Goal: Task Accomplishment & Management: Manage account settings

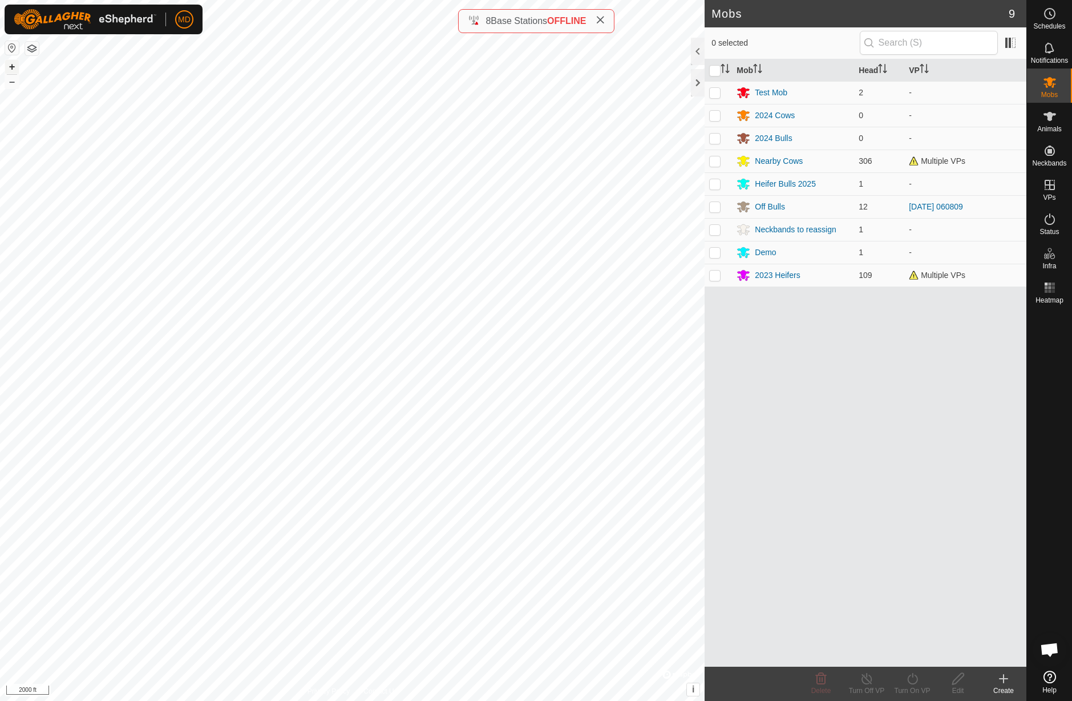
click at [11, 67] on button "+" at bounding box center [12, 67] width 14 height 14
click at [10, 68] on button "+" at bounding box center [12, 67] width 14 height 14
click at [11, 67] on button "+" at bounding box center [12, 67] width 14 height 14
click at [11, 80] on button "–" at bounding box center [12, 82] width 14 height 14
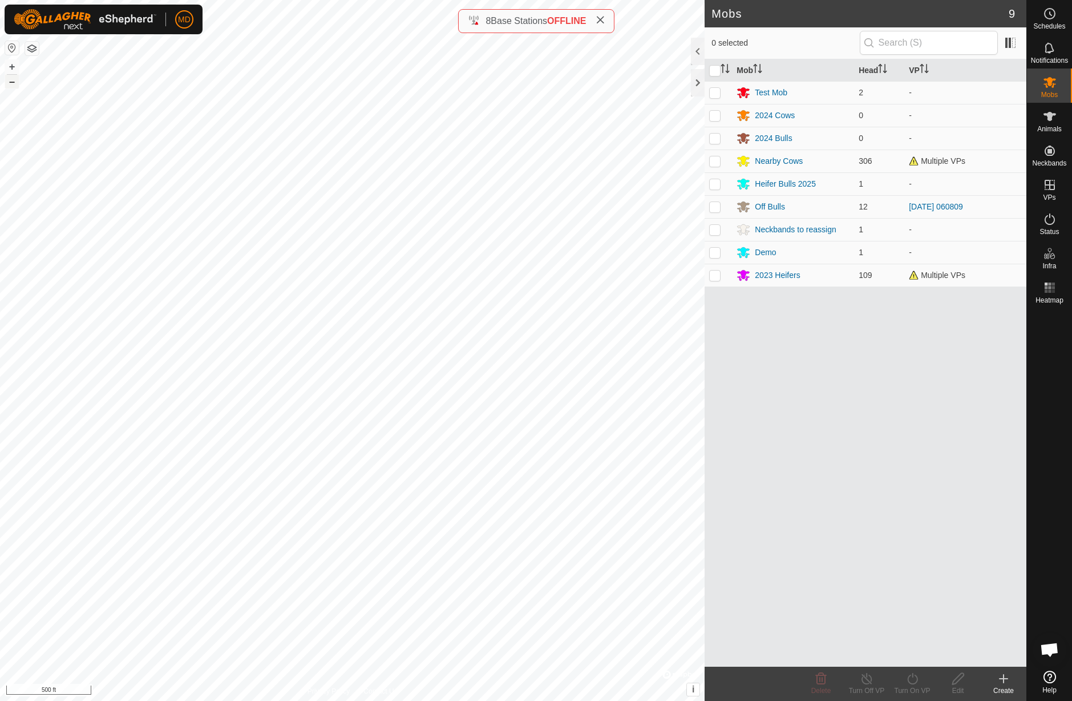
click at [11, 80] on button "–" at bounding box center [12, 82] width 14 height 14
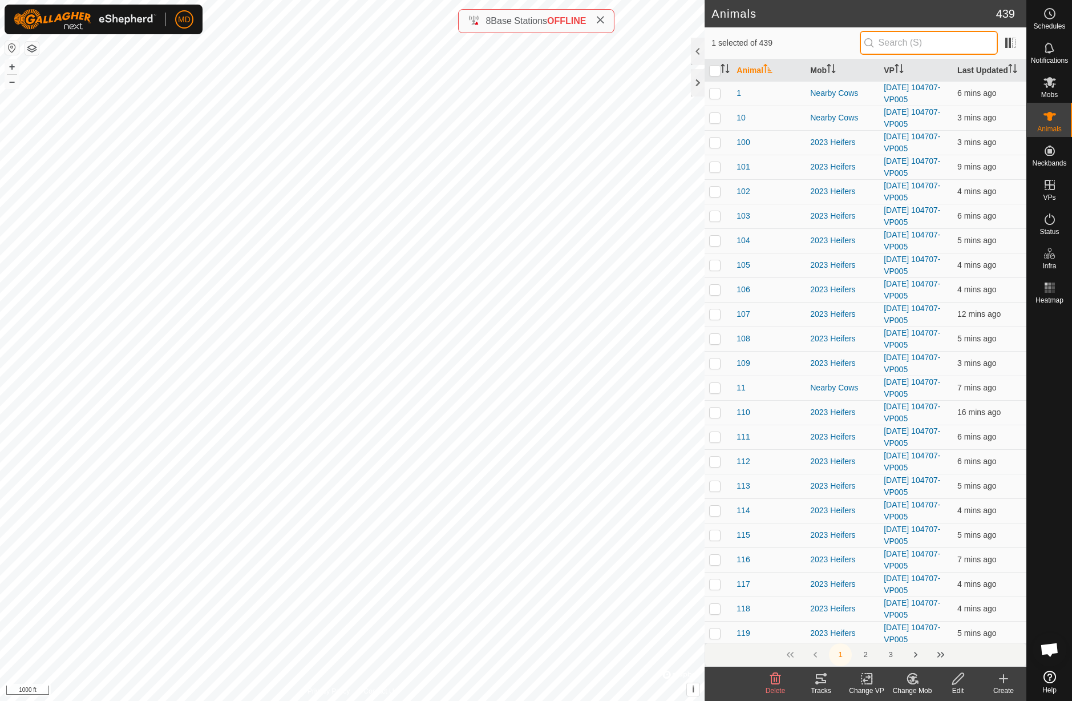
click at [914, 43] on input "text" at bounding box center [929, 43] width 138 height 24
type input "1853"
checkbox input "true"
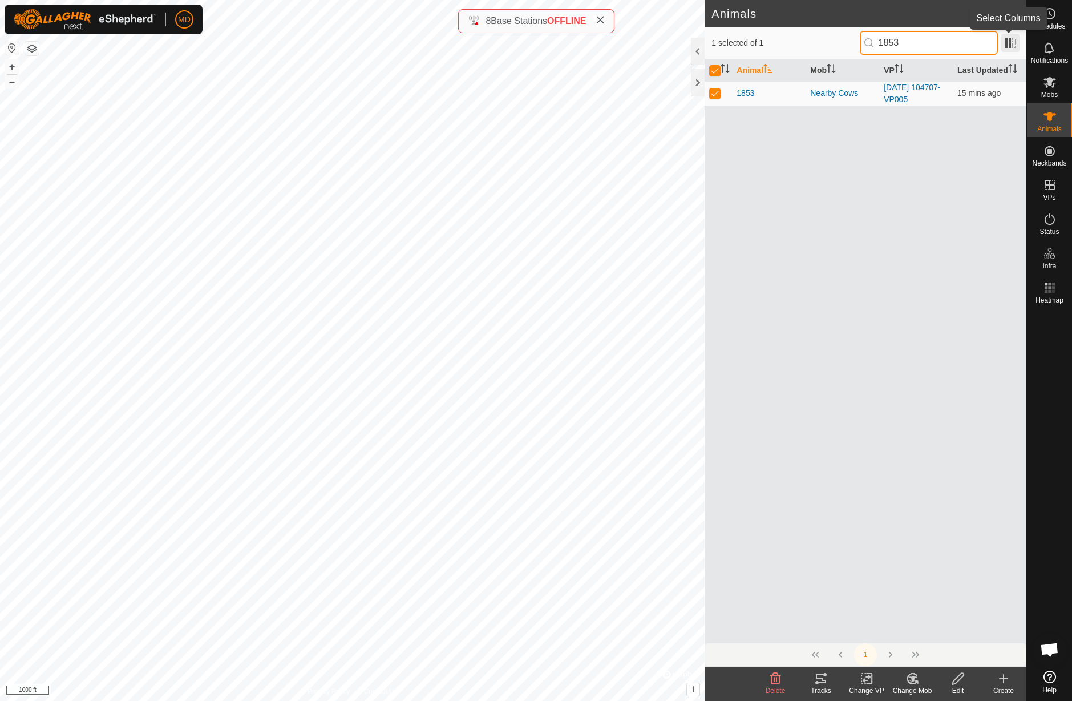
type input "1853"
click at [1011, 41] on span at bounding box center [1011, 43] width 18 height 18
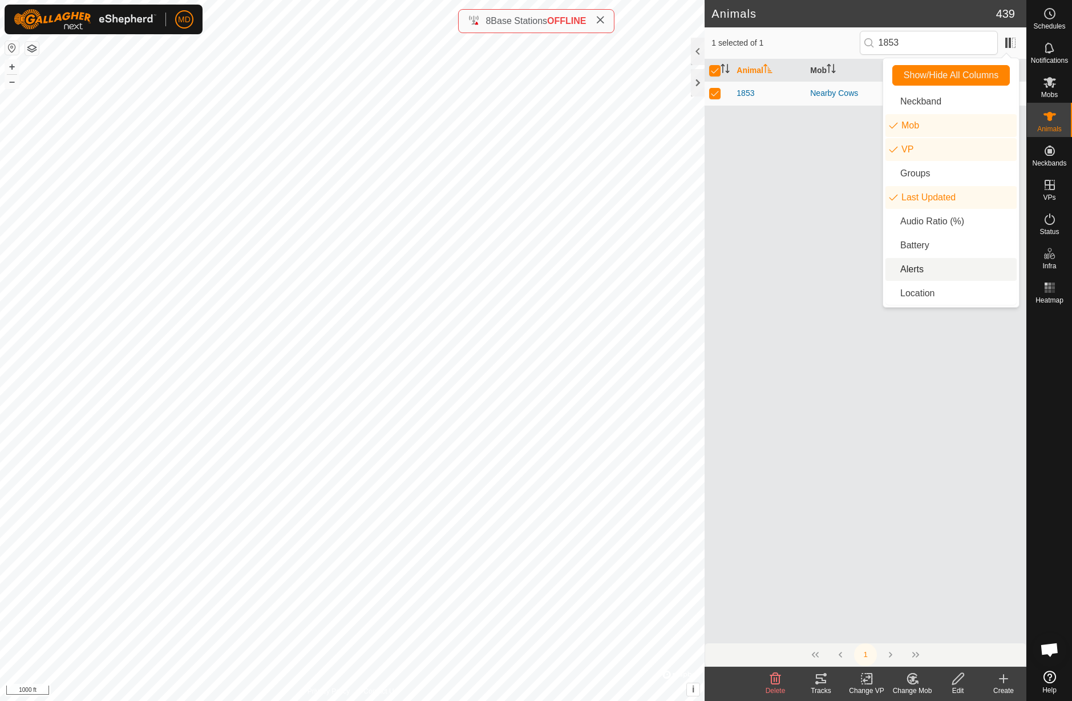
click at [916, 274] on li "Alerts" at bounding box center [951, 269] width 131 height 23
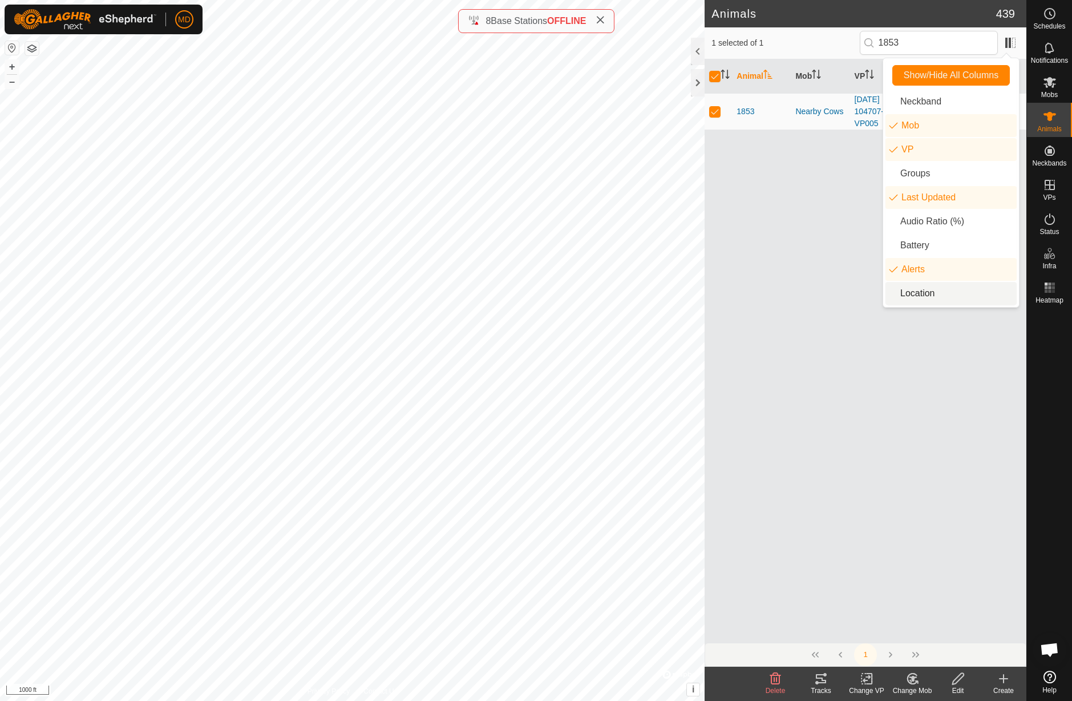
click at [911, 294] on li "Location" at bounding box center [951, 293] width 131 height 23
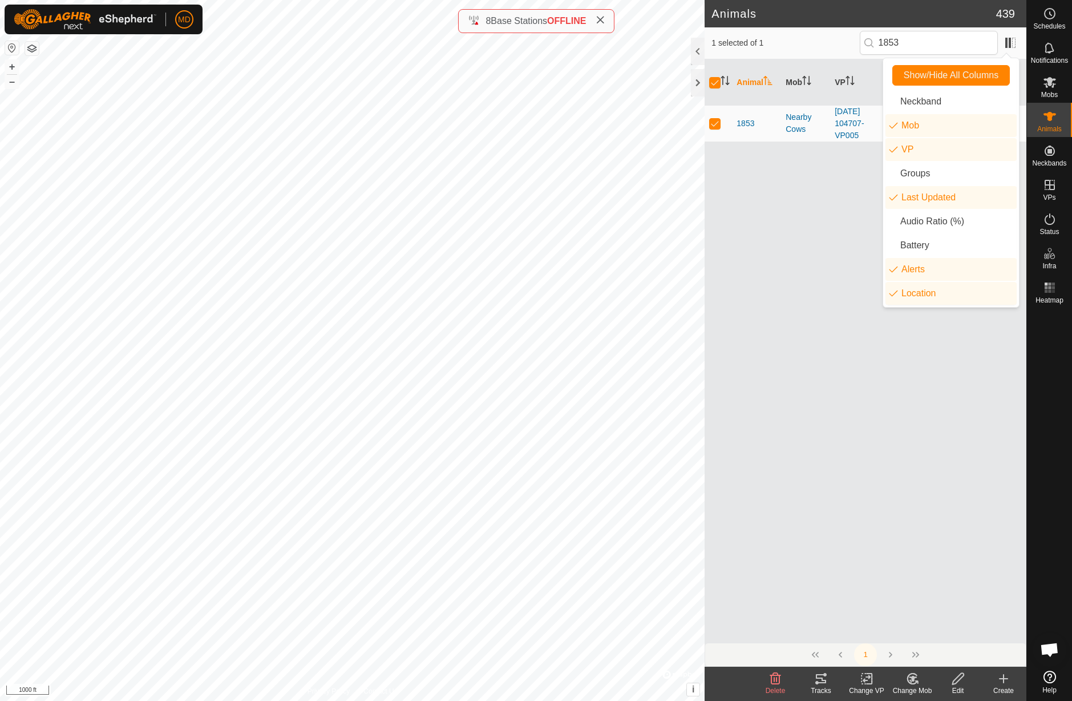
click at [816, 256] on div "Animal Mob VP Last Updated Alerts Location 1853 Nearby Cows [DATE] 104707-VP005…" at bounding box center [866, 350] width 322 height 583
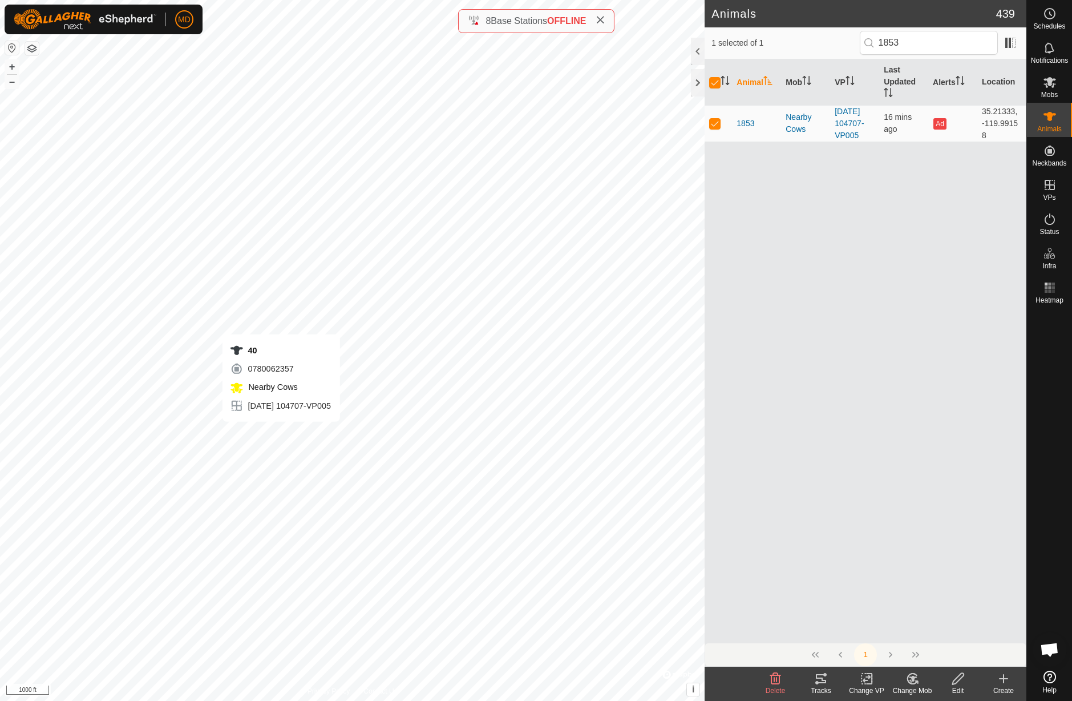
checkbox input "false"
click at [928, 45] on input "1853" at bounding box center [929, 43] width 138 height 24
type input "1"
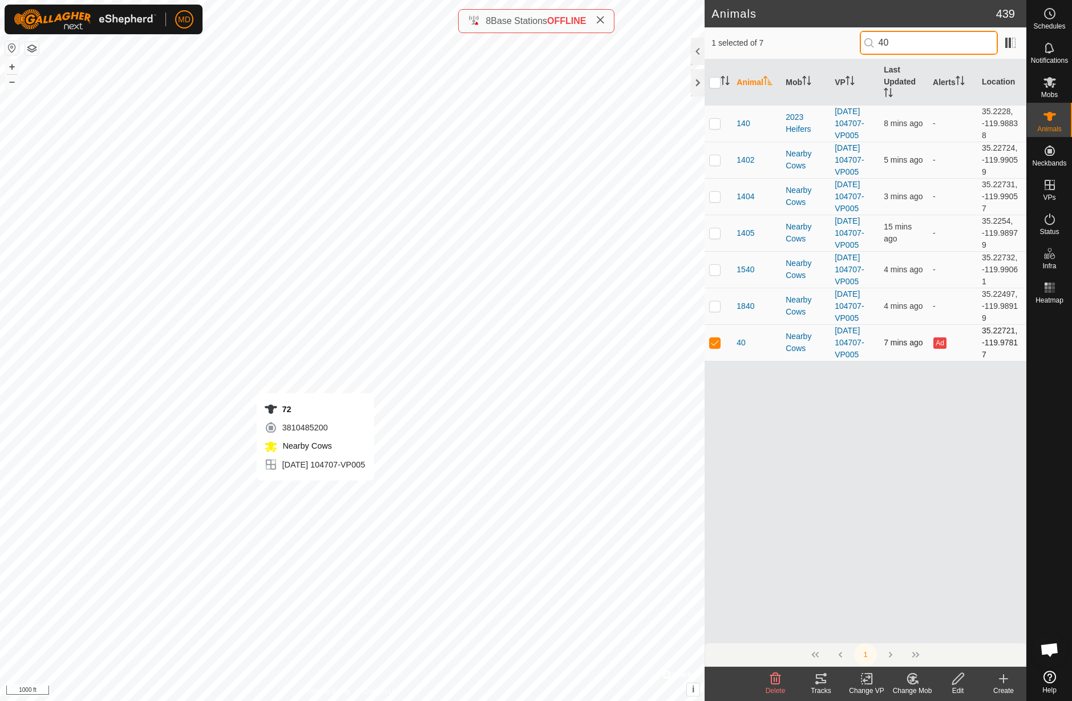
type input "4"
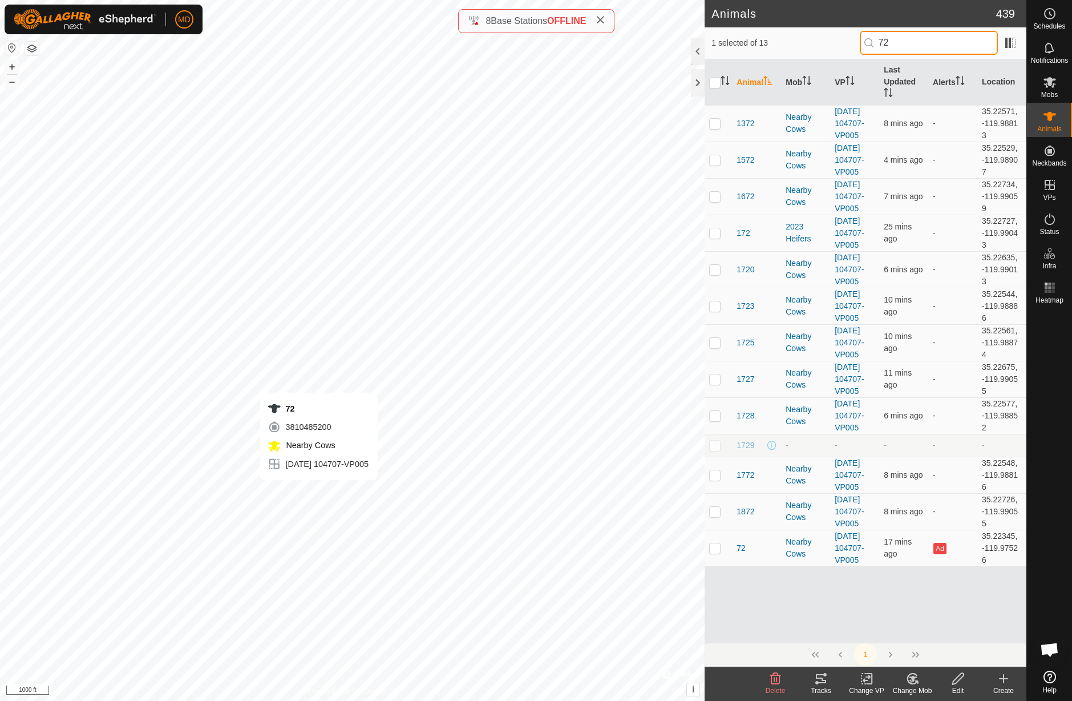
type input "72"
click at [13, 67] on button "+" at bounding box center [12, 67] width 14 height 14
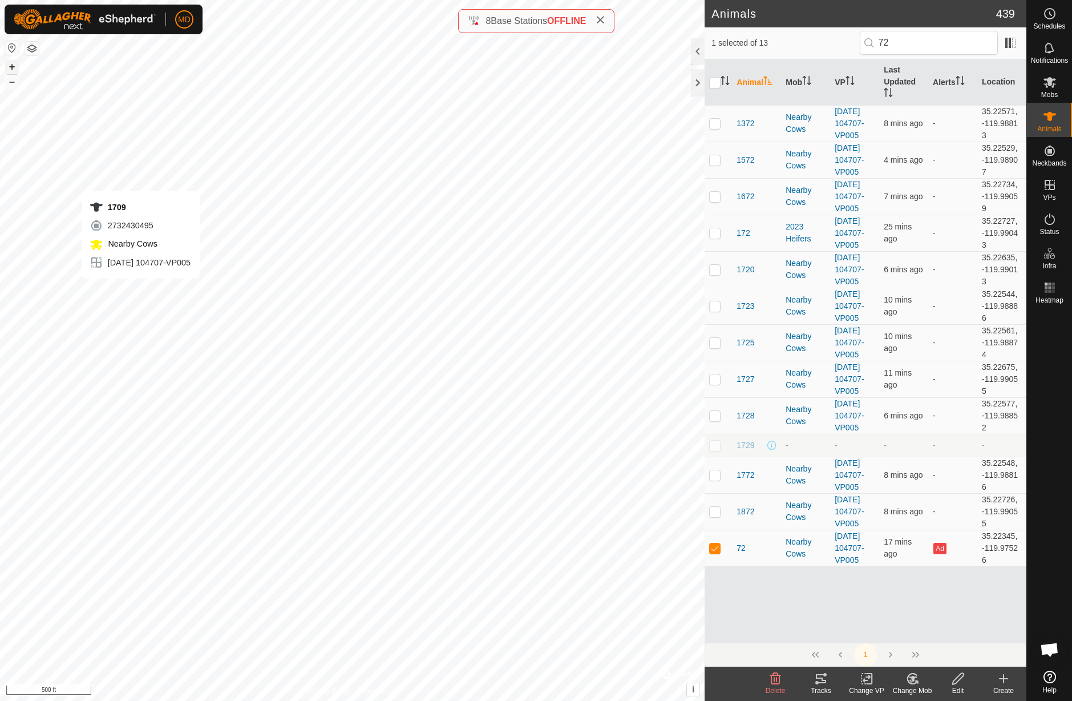
checkbox input "false"
click at [910, 43] on input "72" at bounding box center [929, 43] width 138 height 24
type input "7"
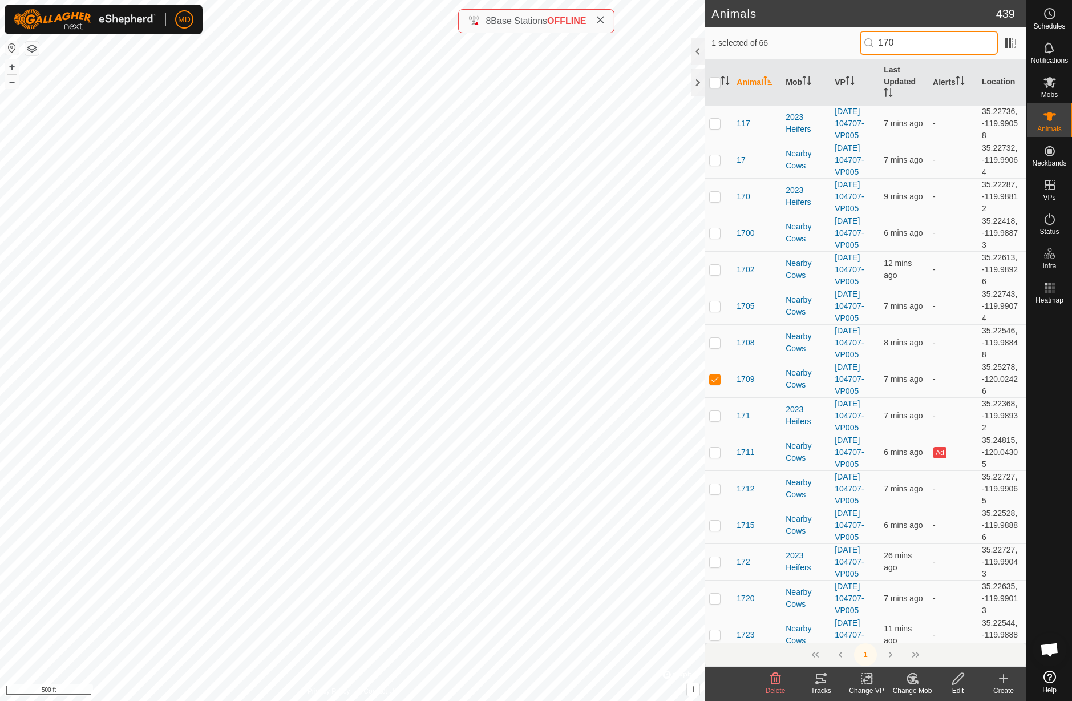
type input "1709"
checkbox input "true"
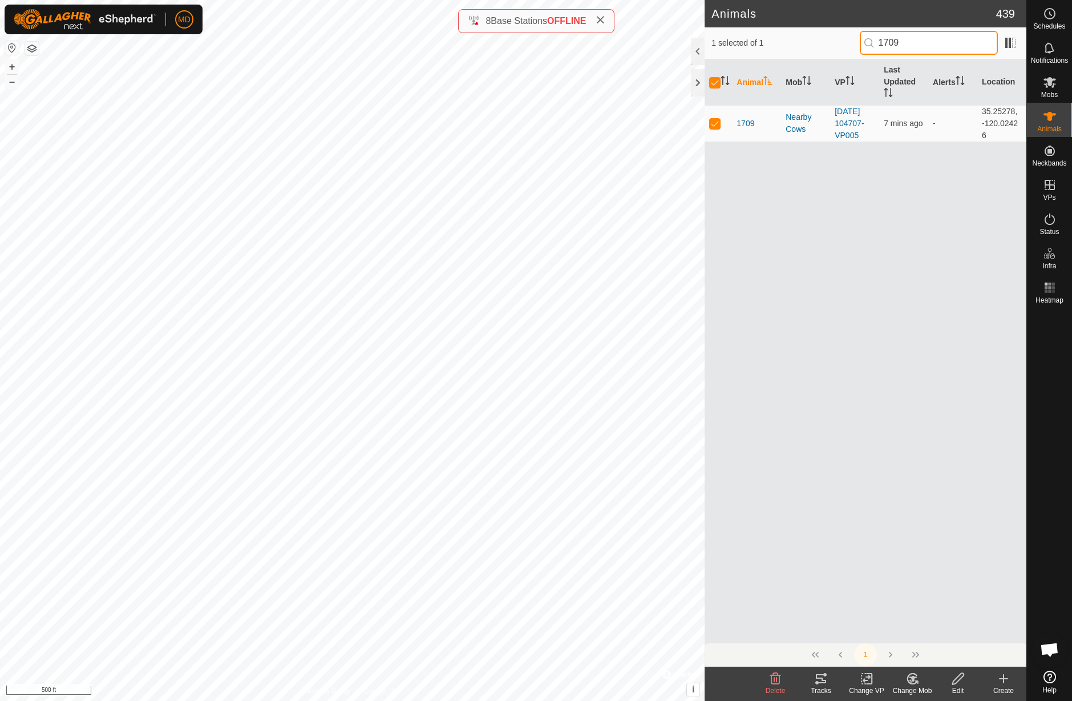
type input "1709"
click at [914, 681] on icon at bounding box center [913, 679] width 8 height 6
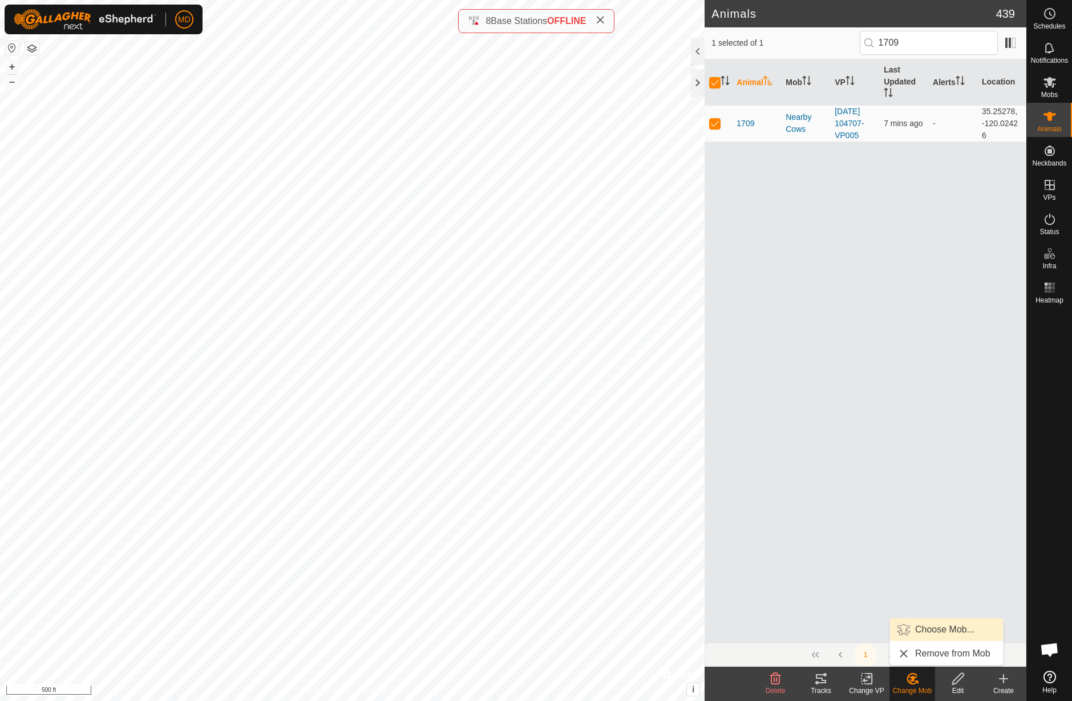
click at [922, 630] on link "Choose Mob..." at bounding box center [946, 629] width 113 height 23
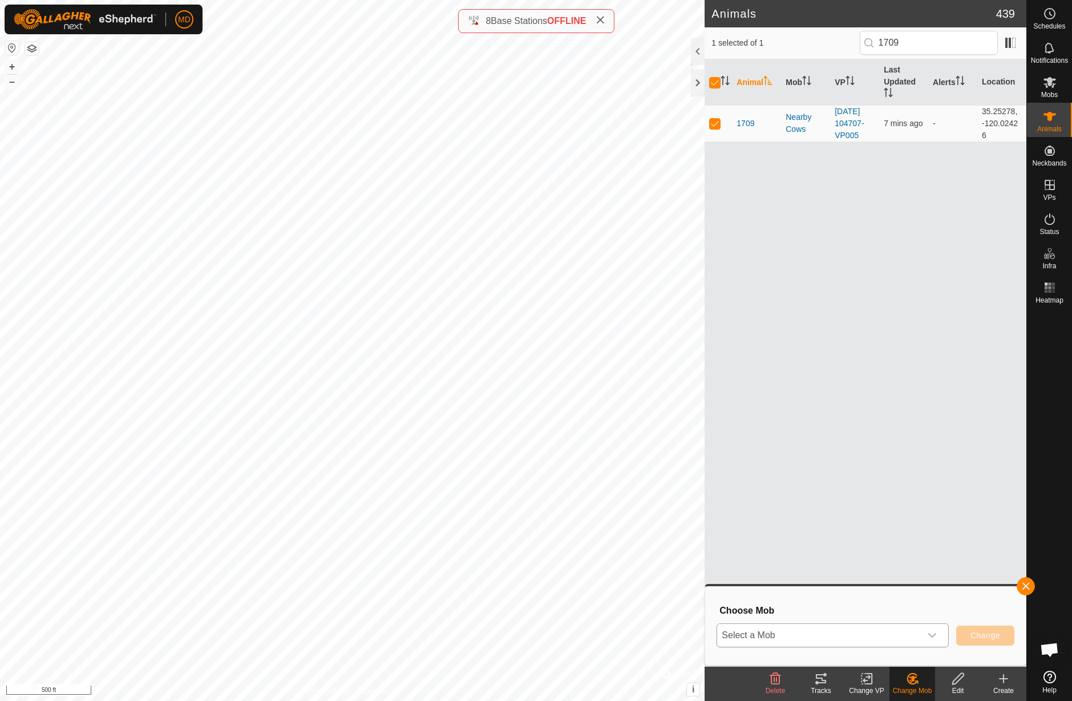
click at [934, 636] on icon "dropdown trigger" at bounding box center [933, 635] width 8 height 5
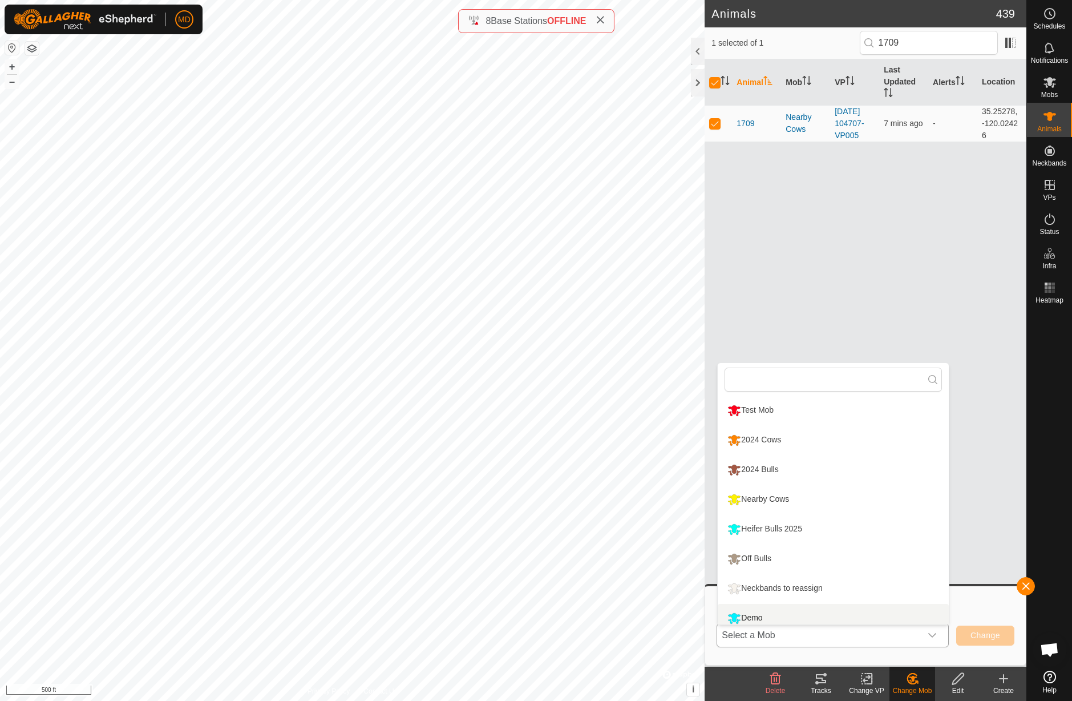
scroll to position [8, 0]
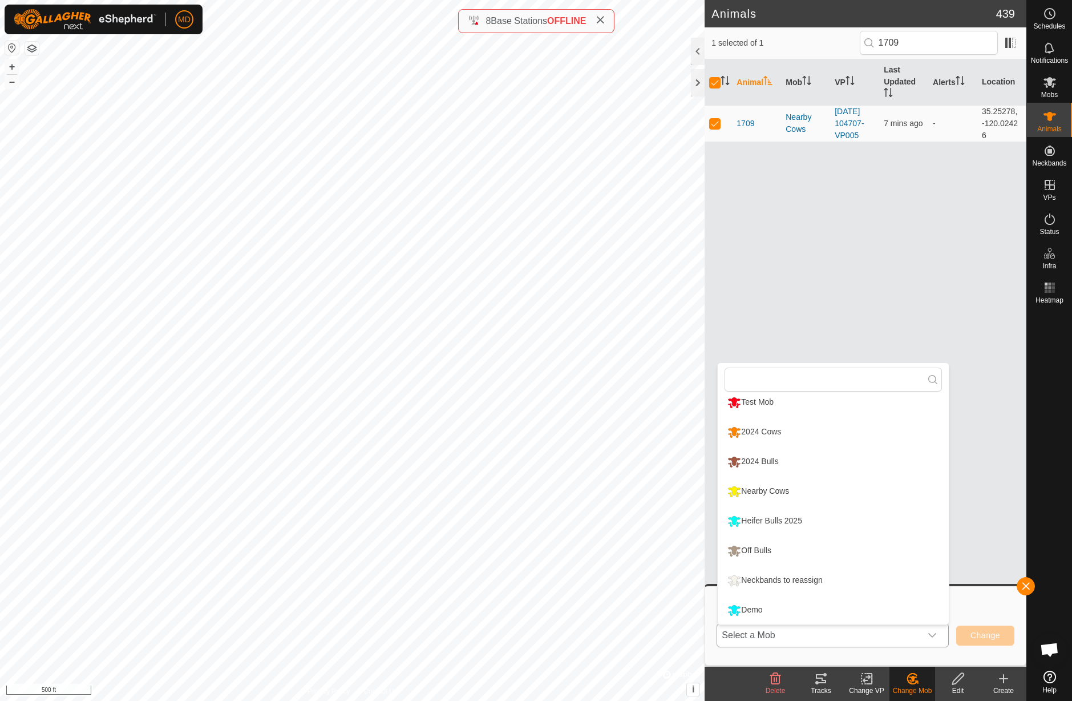
click at [772, 551] on li "Off Bulls" at bounding box center [833, 550] width 231 height 29
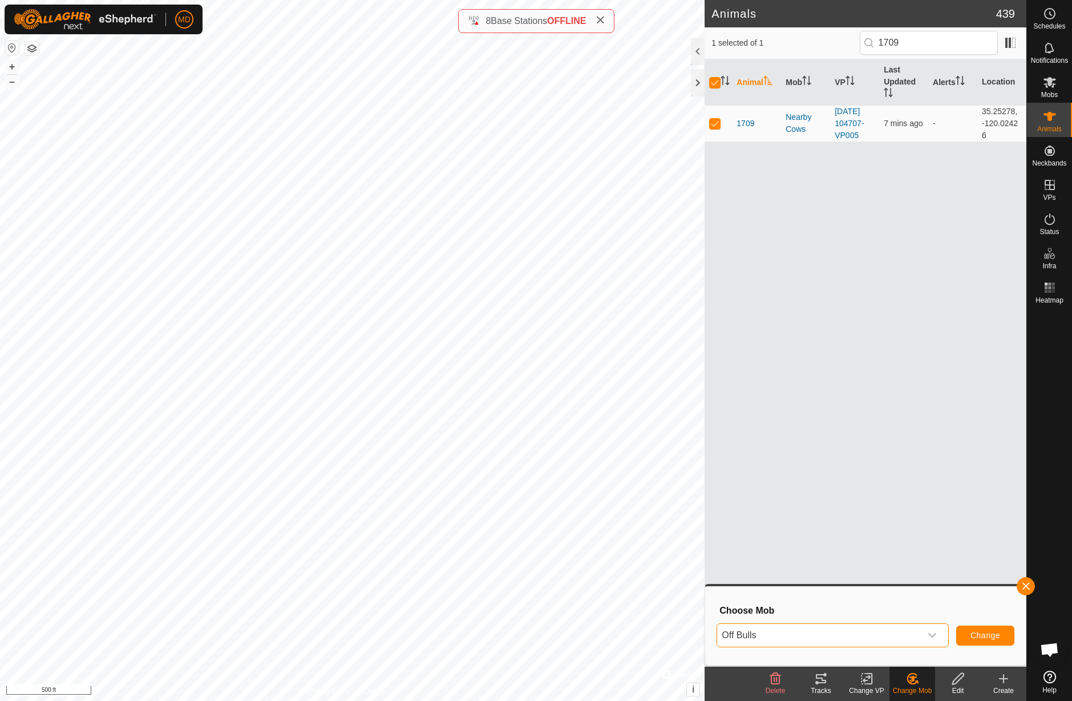
click at [981, 636] on span "Change" at bounding box center [986, 635] width 30 height 9
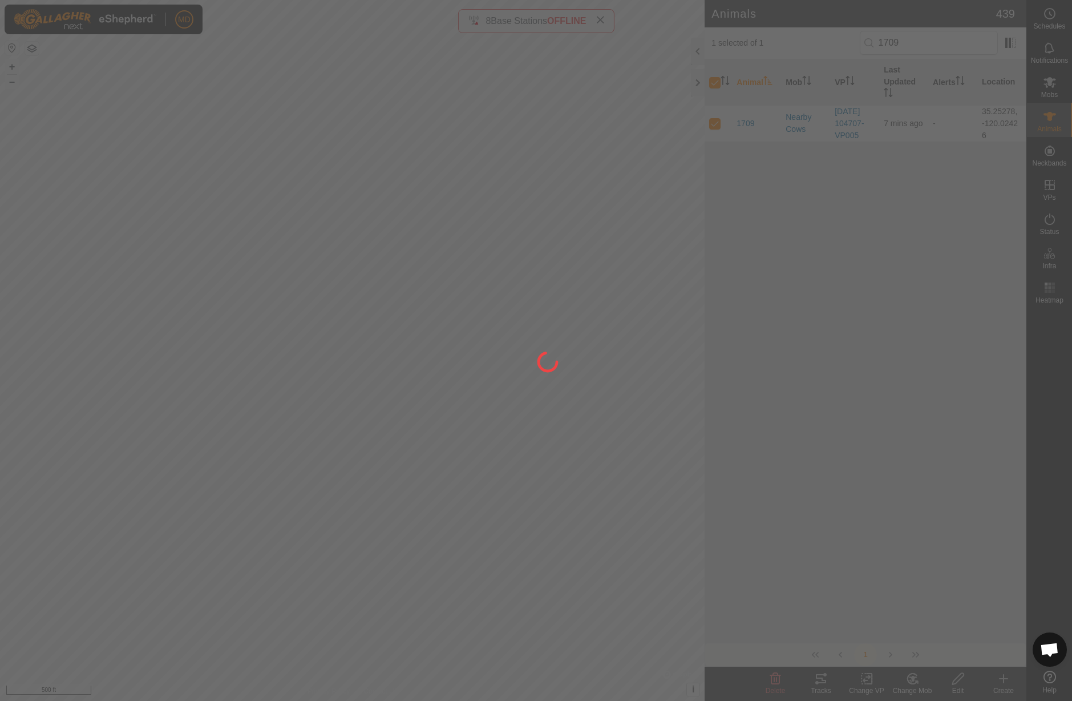
checkbox input "false"
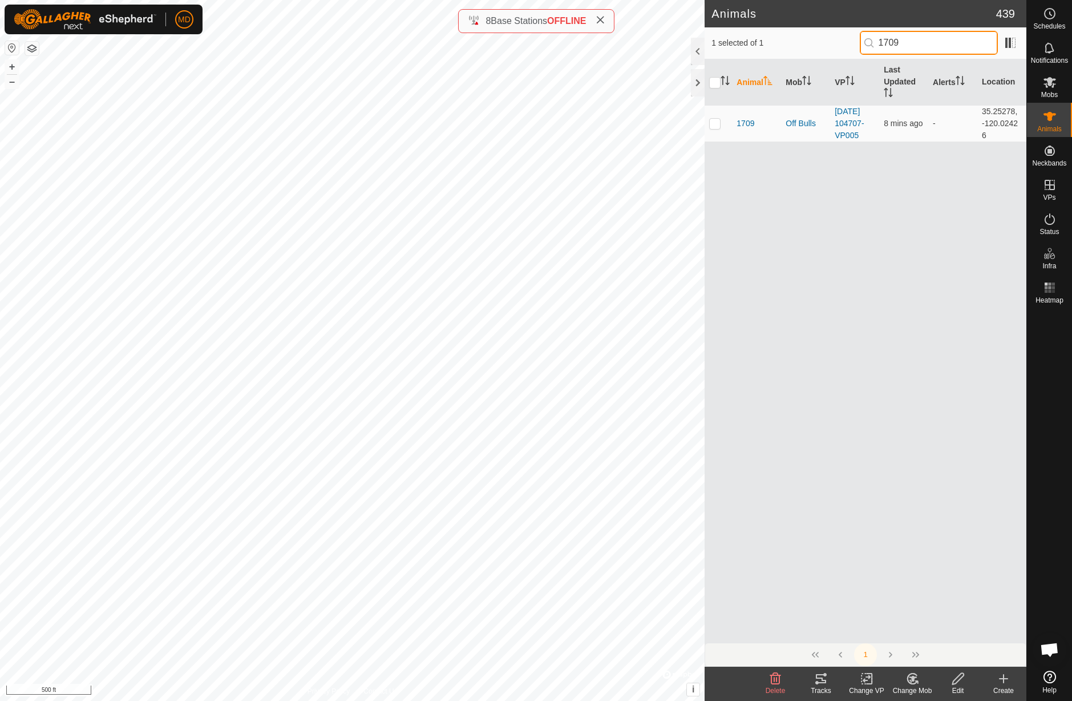
click at [937, 41] on input "1709" at bounding box center [929, 43] width 138 height 24
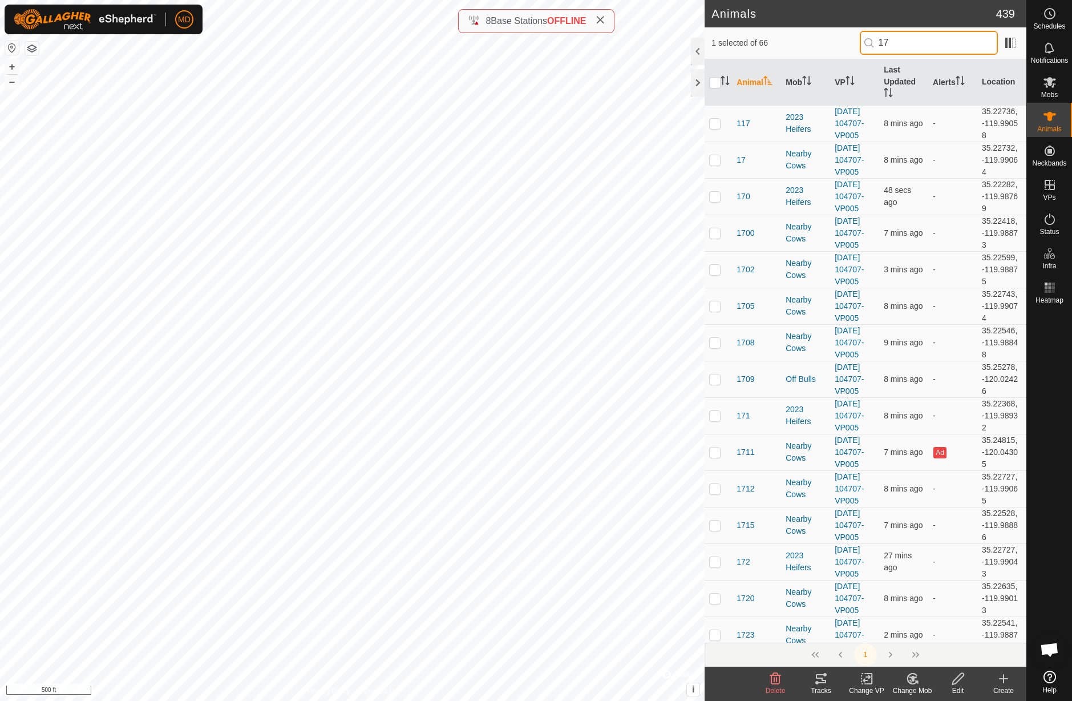
type input "1"
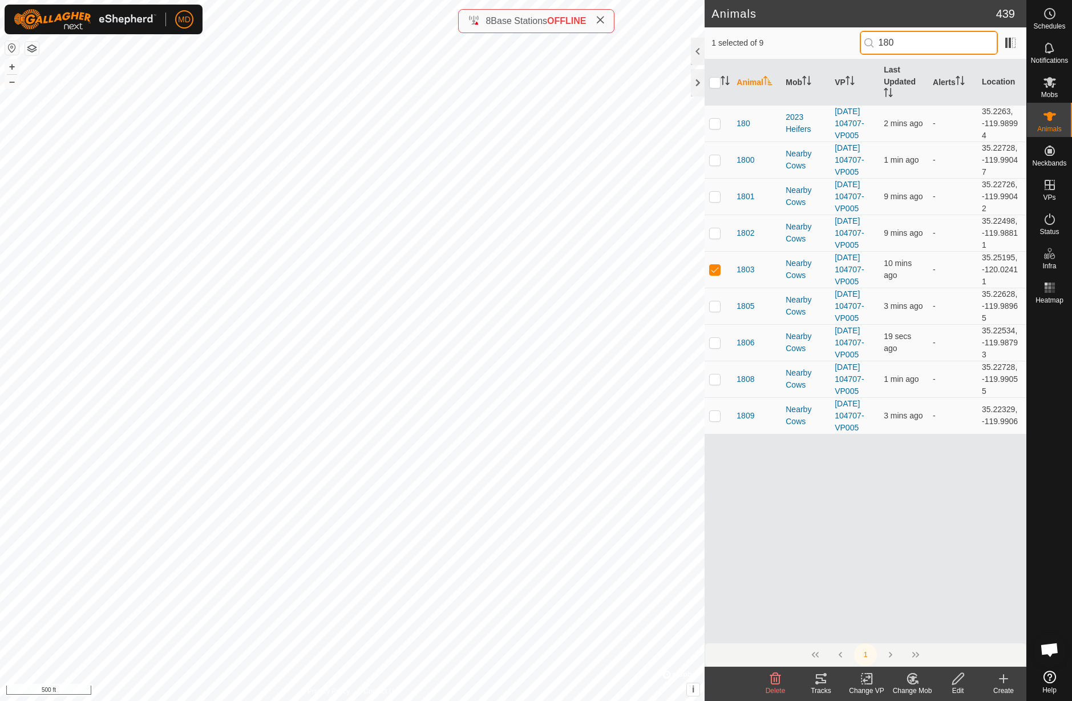
type input "1803"
checkbox input "true"
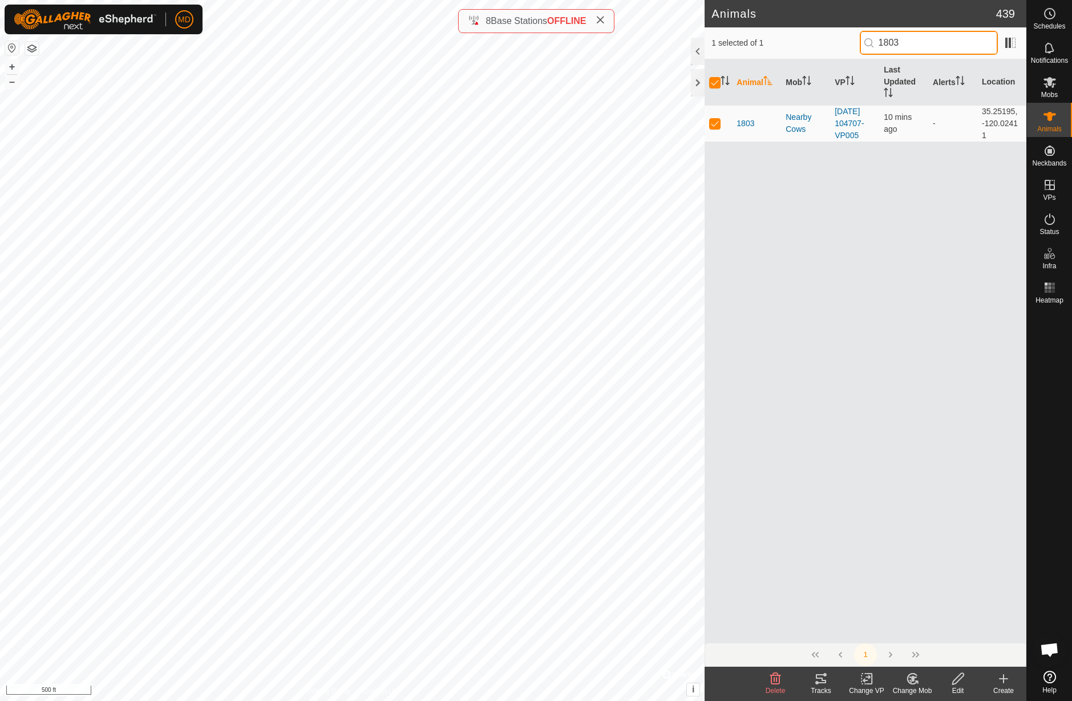
type input "1803"
click at [913, 681] on icon at bounding box center [913, 679] width 8 height 6
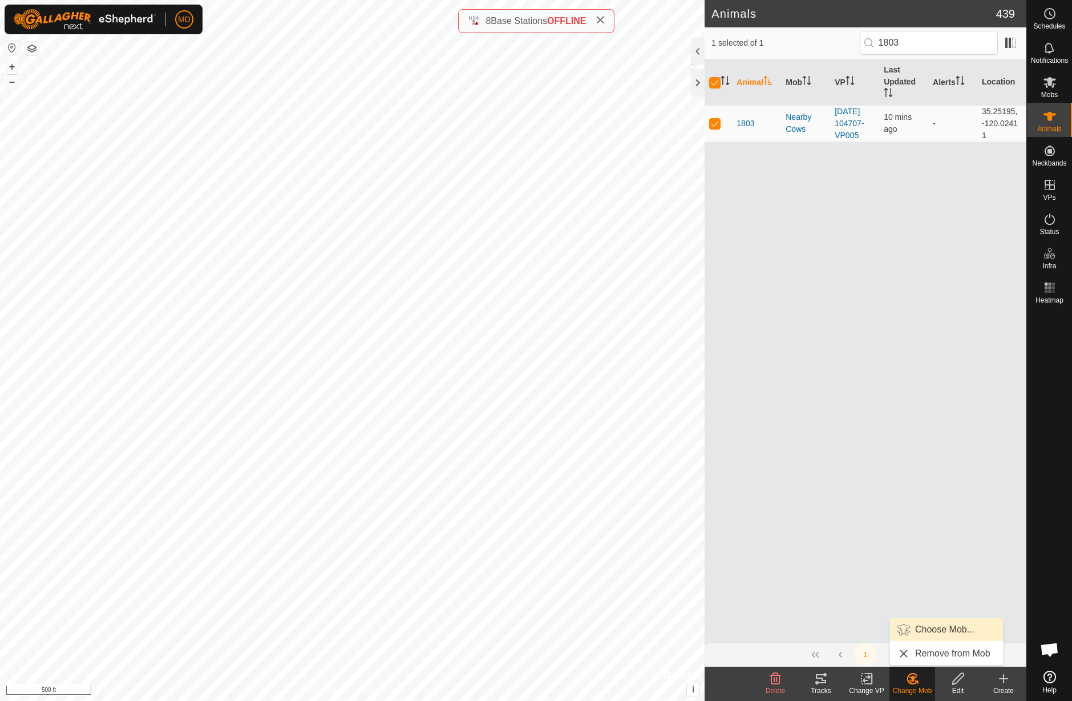
click at [931, 631] on link "Choose Mob..." at bounding box center [946, 629] width 113 height 23
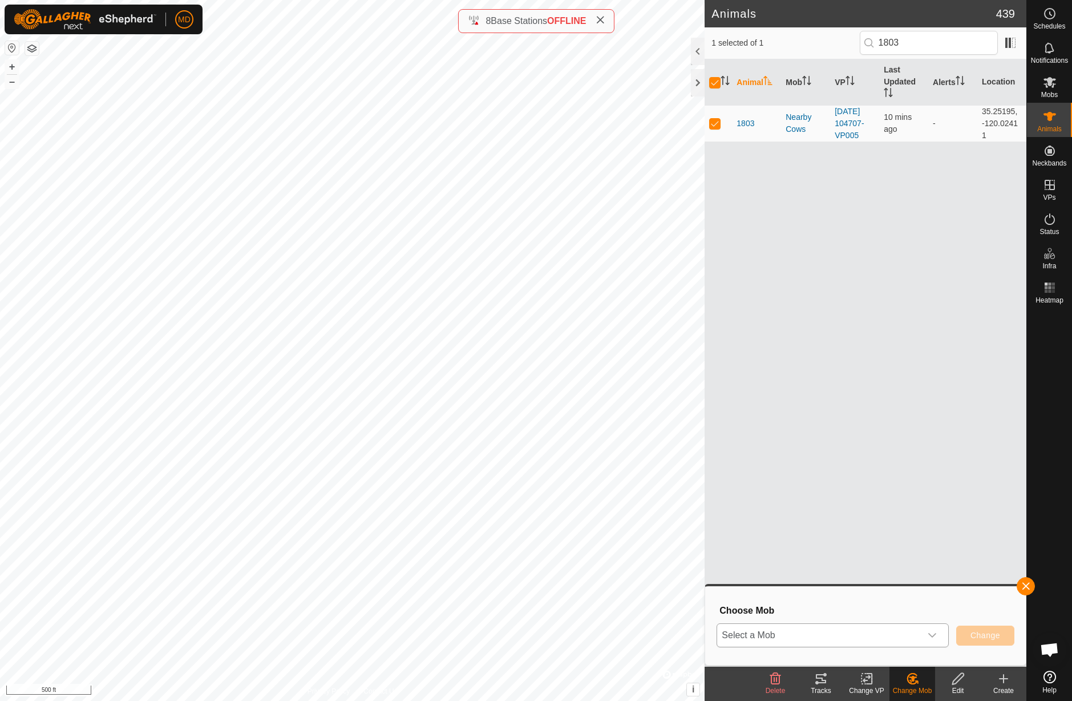
click at [933, 636] on icon "dropdown trigger" at bounding box center [933, 635] width 8 height 5
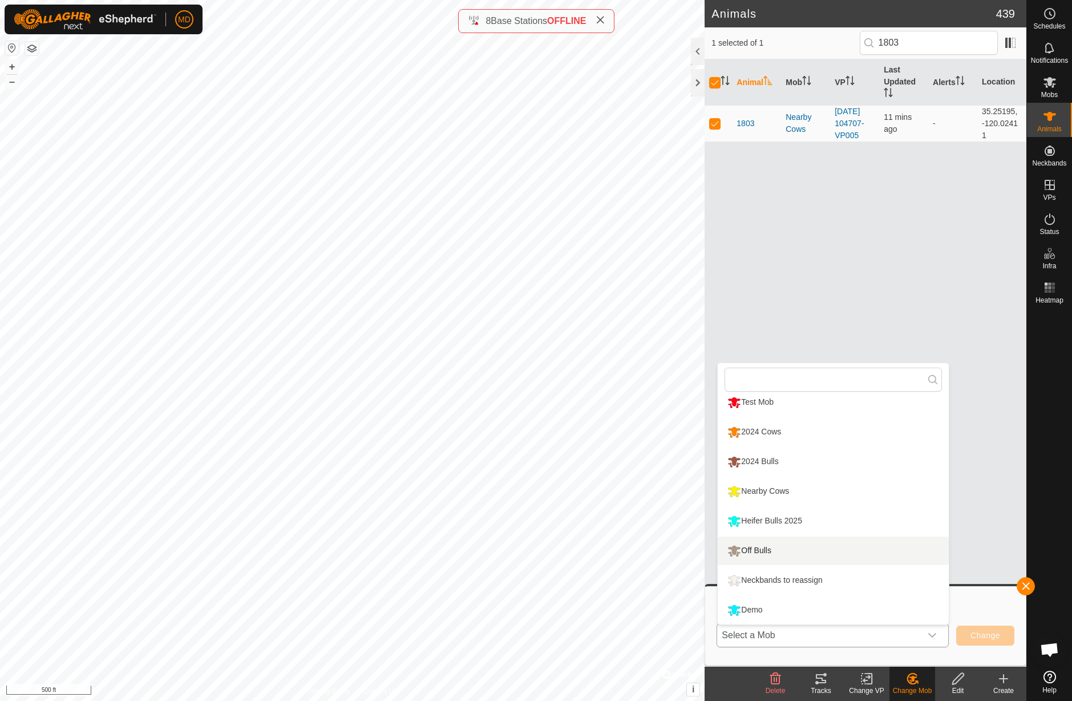
click at [765, 550] on li "Off Bulls" at bounding box center [833, 550] width 231 height 29
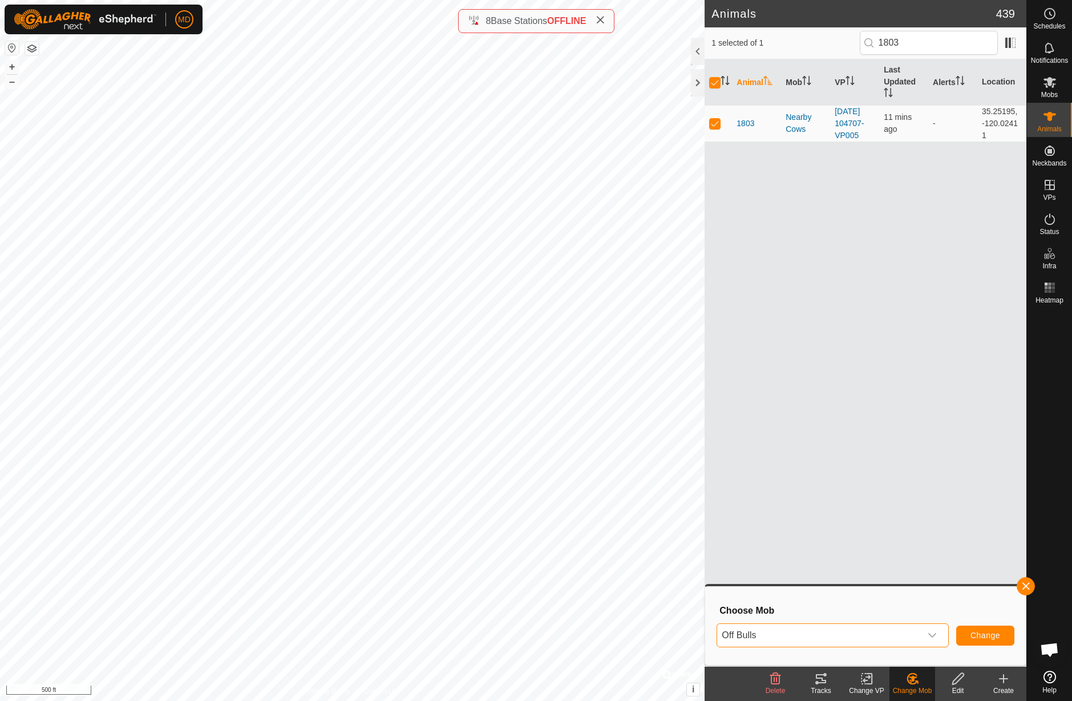
click at [987, 640] on button "Change" at bounding box center [985, 635] width 58 height 20
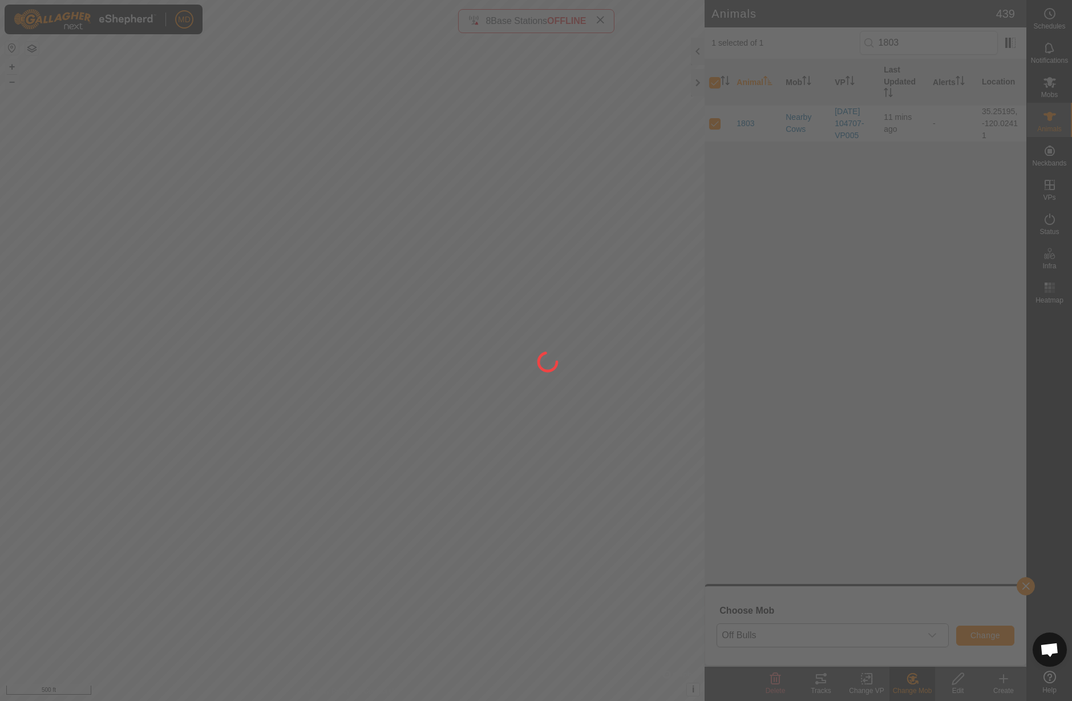
checkbox input "false"
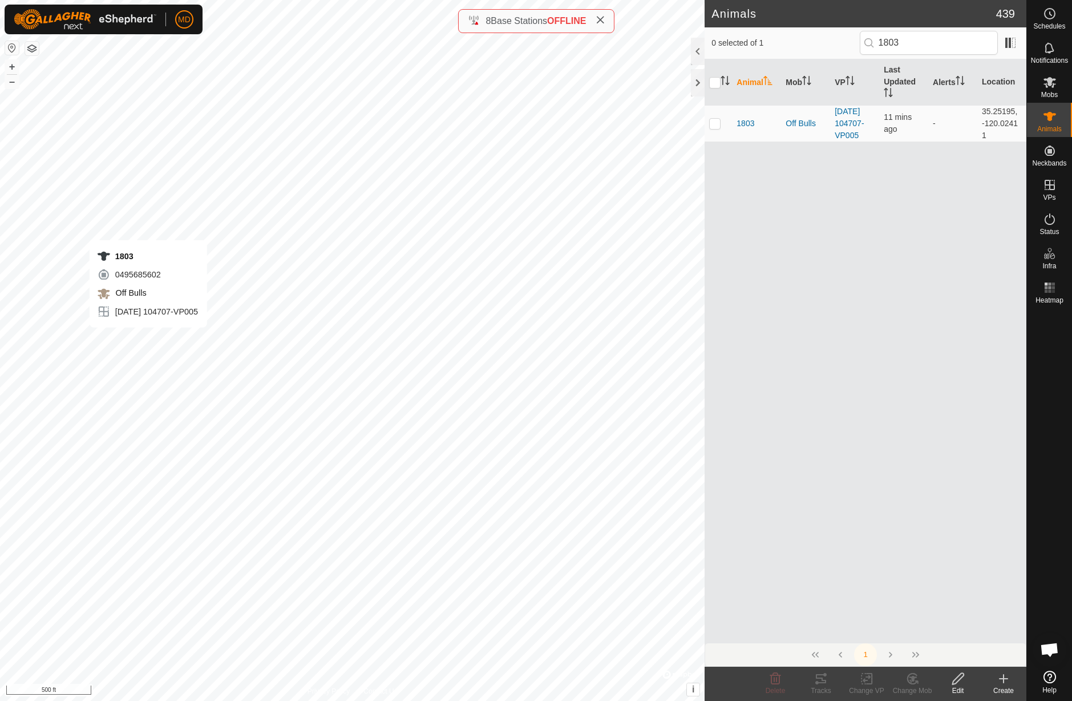
checkbox input "true"
click at [869, 680] on icon at bounding box center [867, 679] width 14 height 14
click at [11, 84] on button "–" at bounding box center [12, 82] width 14 height 14
click at [867, 681] on icon at bounding box center [867, 679] width 14 height 14
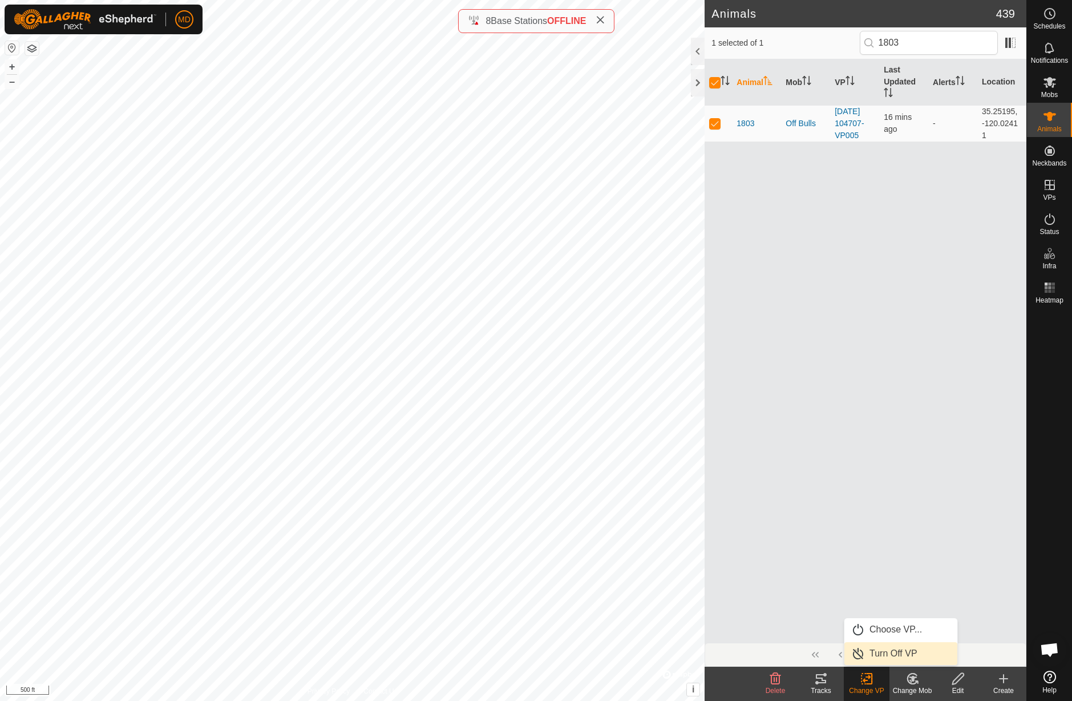
click at [877, 654] on link "Turn Off VP" at bounding box center [901, 653] width 113 height 23
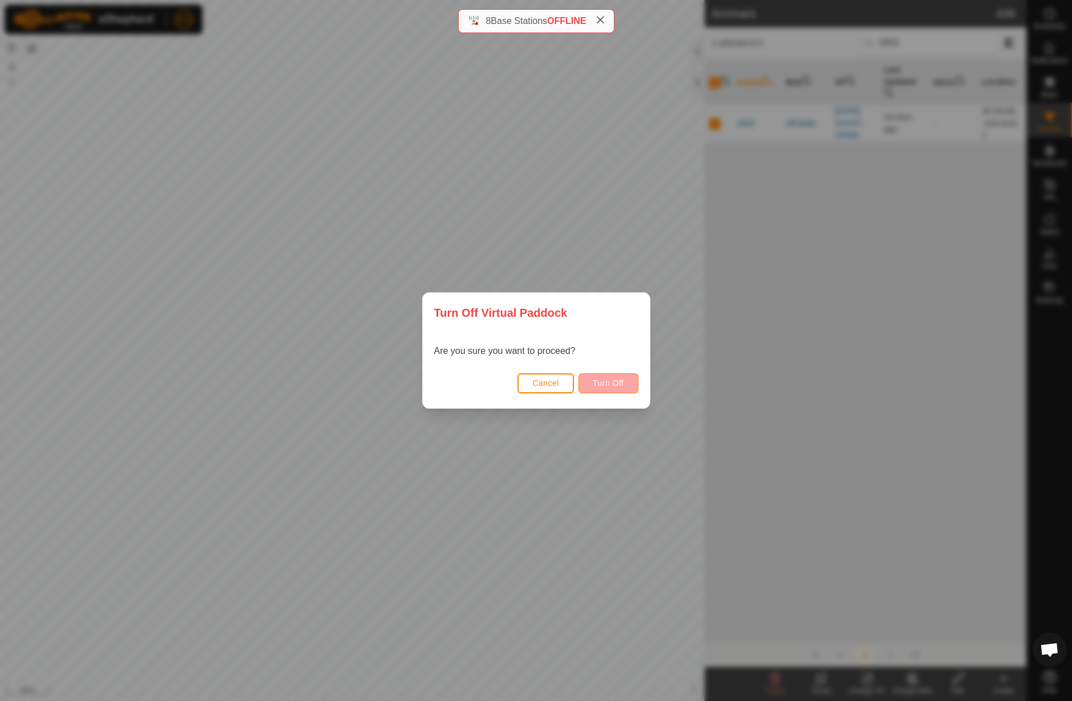
click at [602, 388] on button "Turn Off" at bounding box center [609, 383] width 60 height 20
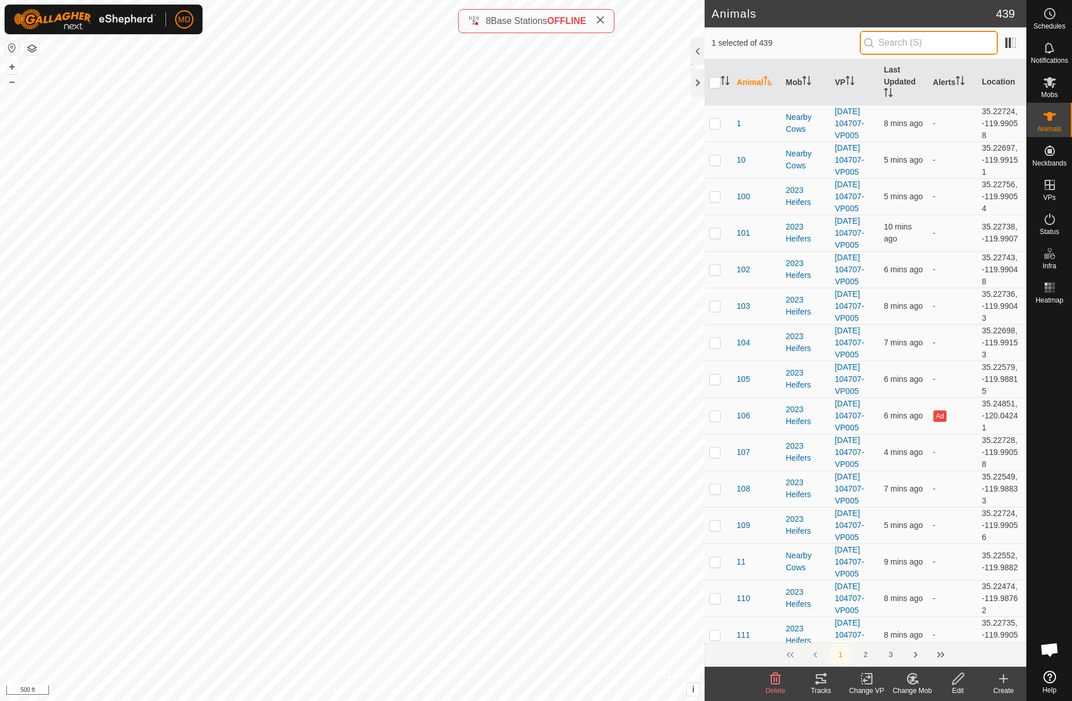
click at [902, 46] on input "text" at bounding box center [929, 43] width 138 height 24
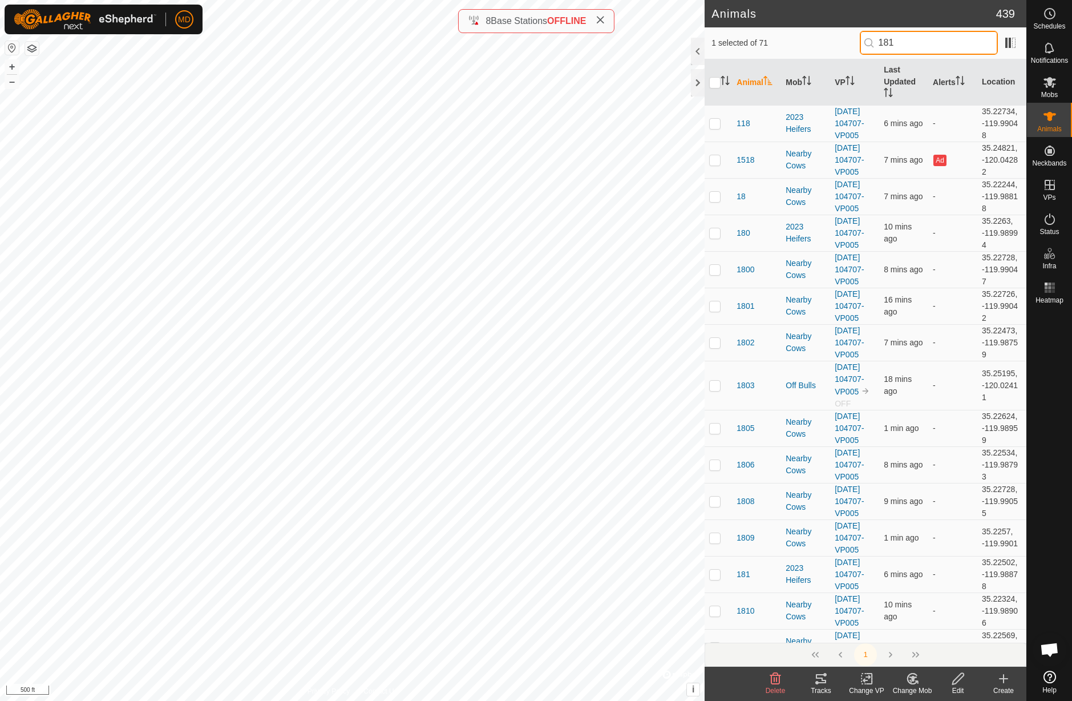
type input "1814"
checkbox input "true"
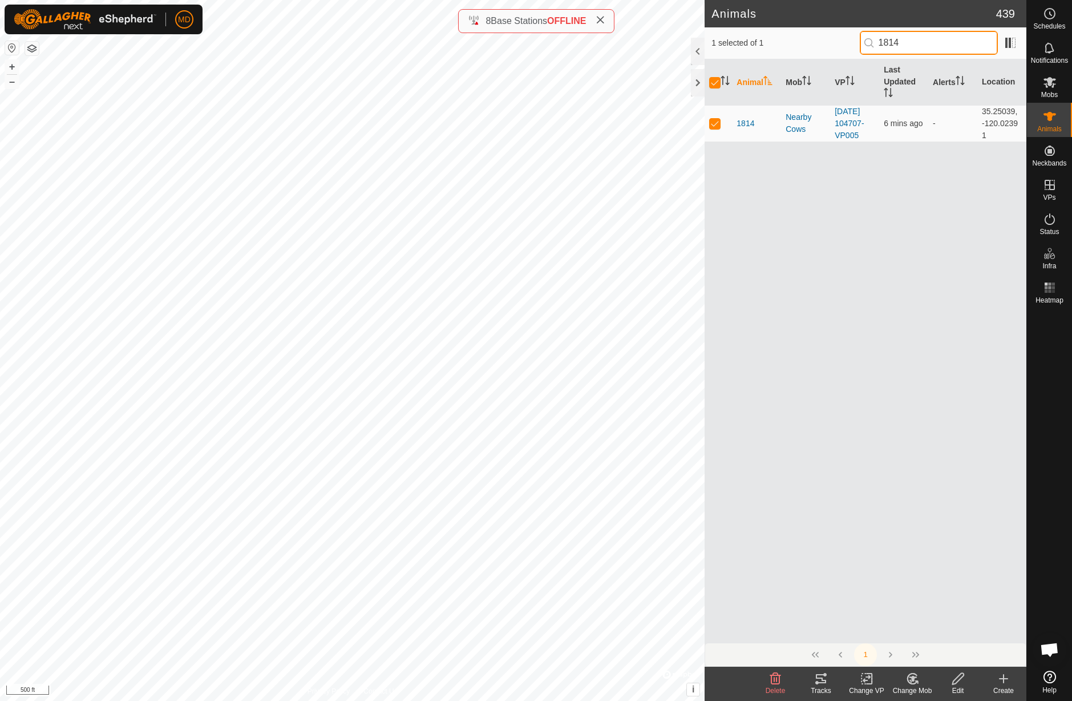
type input "1814"
click at [913, 683] on icon at bounding box center [913, 679] width 14 height 14
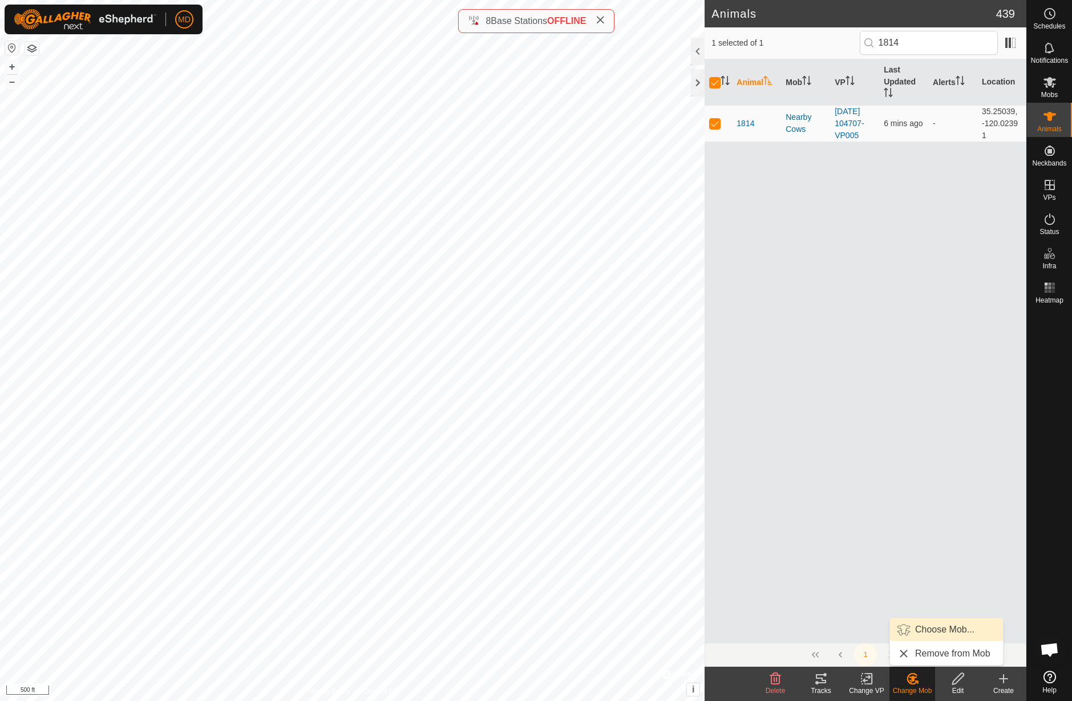
click at [925, 627] on link "Choose Mob..." at bounding box center [946, 629] width 113 height 23
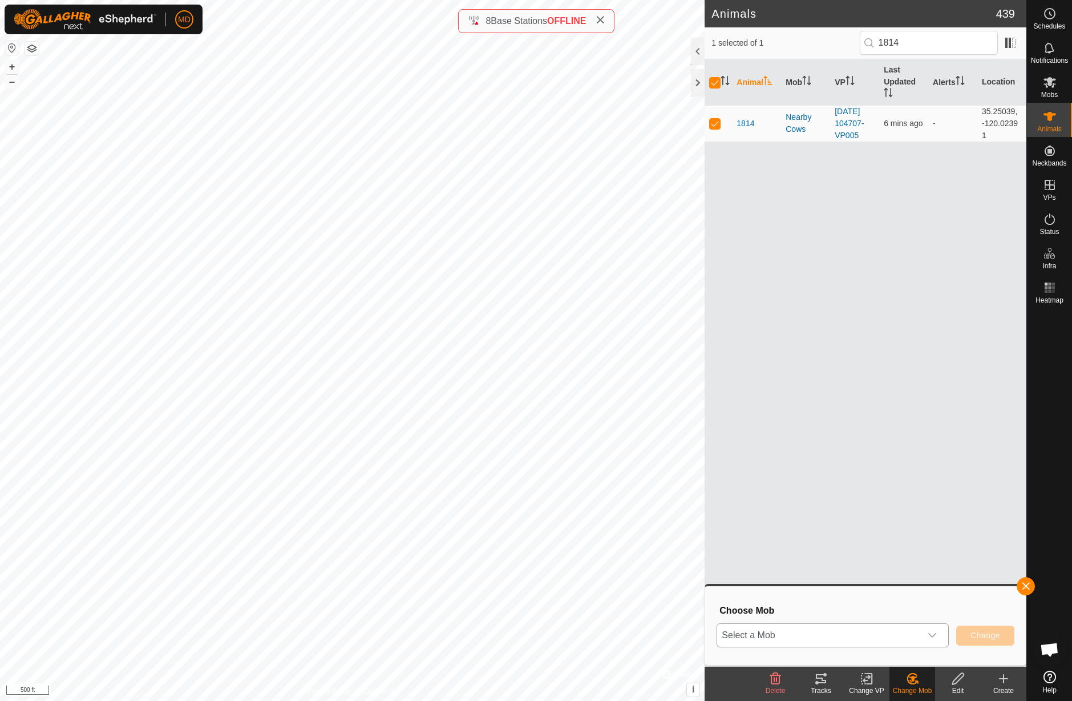
click at [934, 635] on icon "dropdown trigger" at bounding box center [932, 635] width 9 height 9
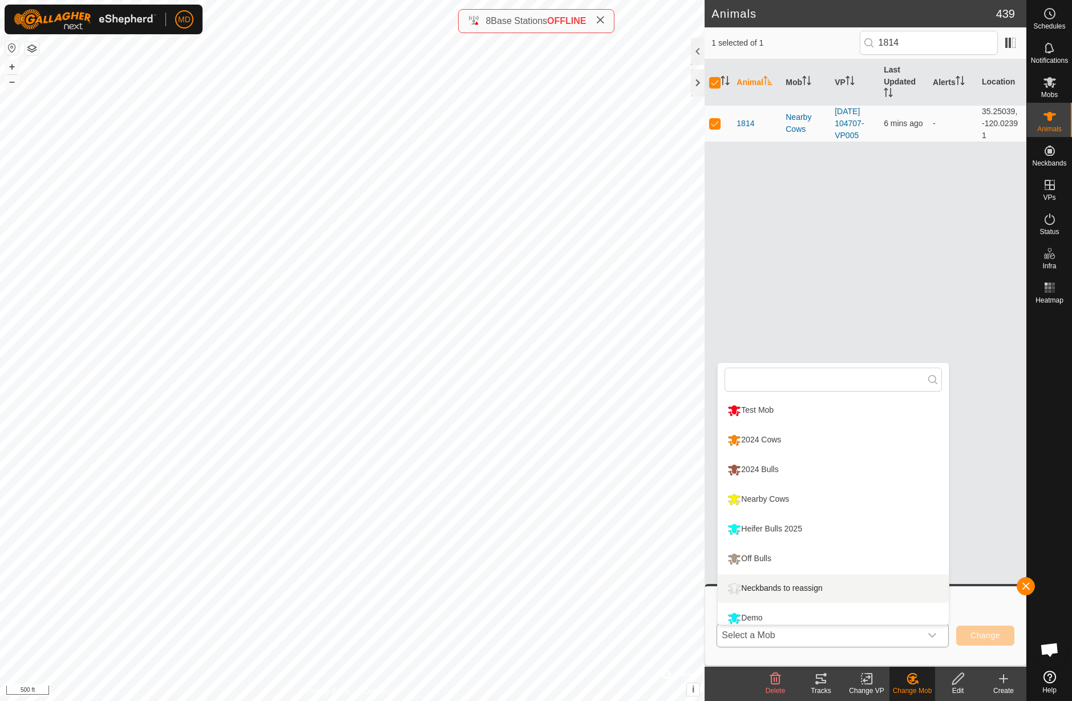
scroll to position [8, 0]
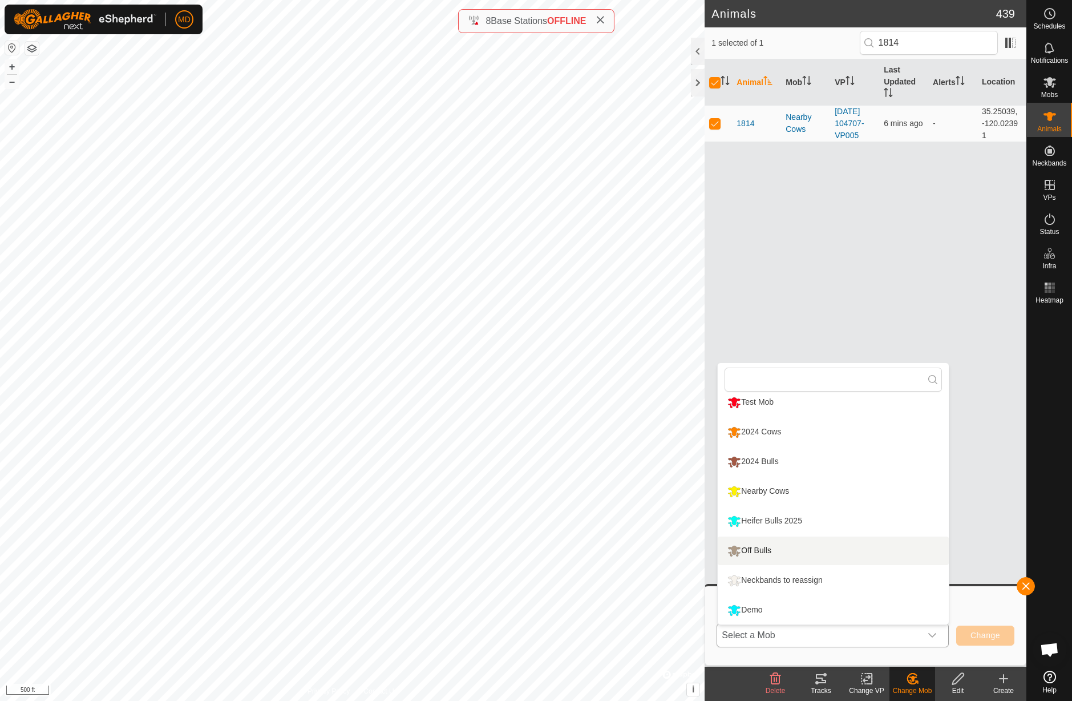
click at [773, 550] on li "Off Bulls" at bounding box center [833, 550] width 231 height 29
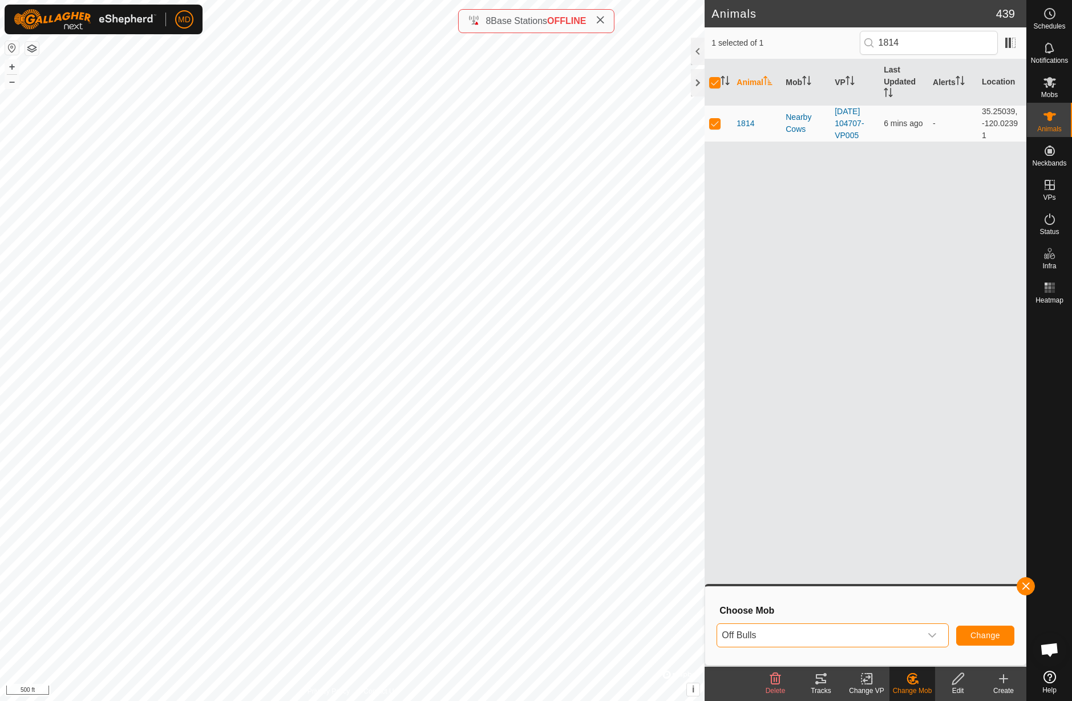
click at [984, 637] on span "Change" at bounding box center [986, 635] width 30 height 9
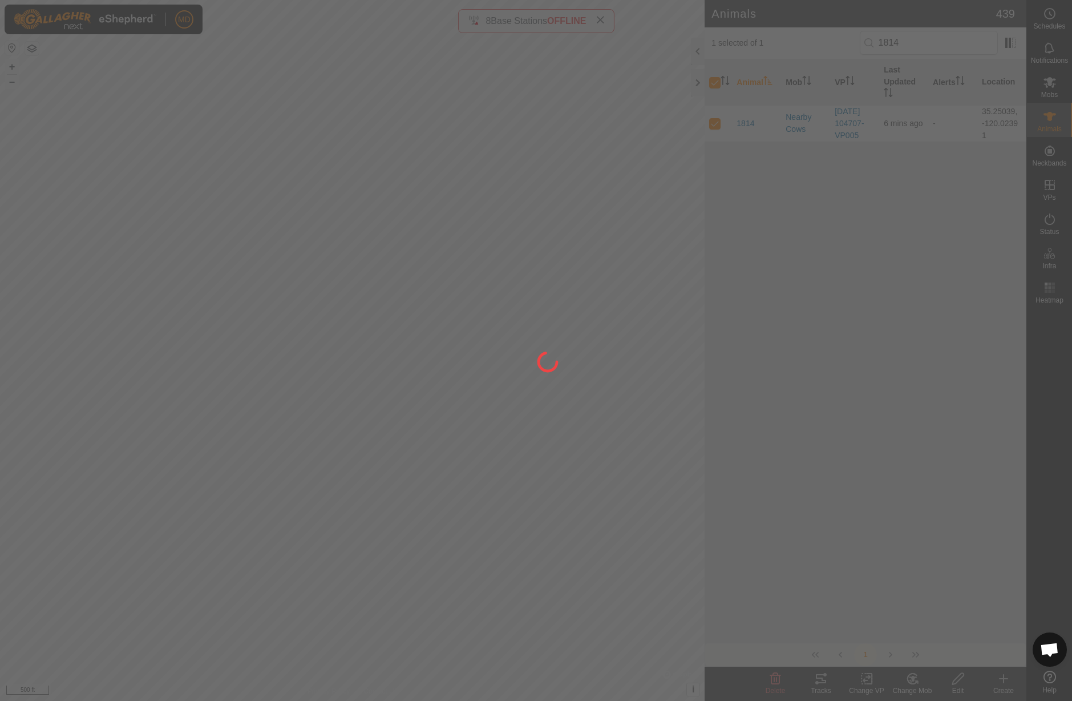
checkbox input "false"
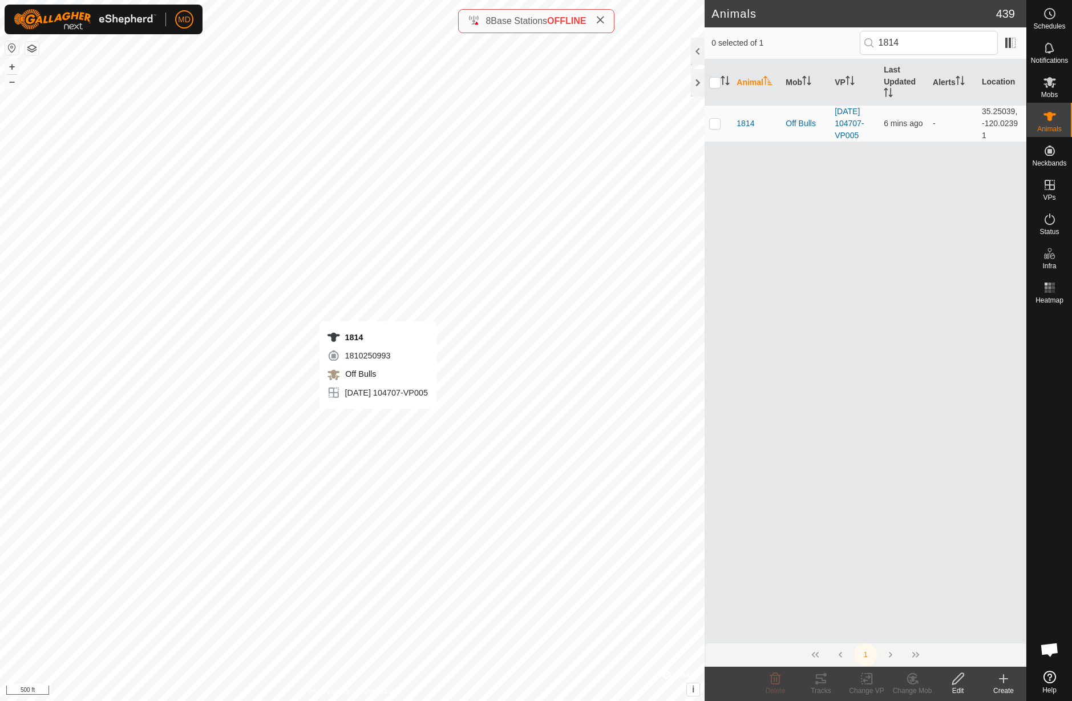
checkbox input "true"
click at [869, 683] on icon at bounding box center [869, 678] width 5 height 10
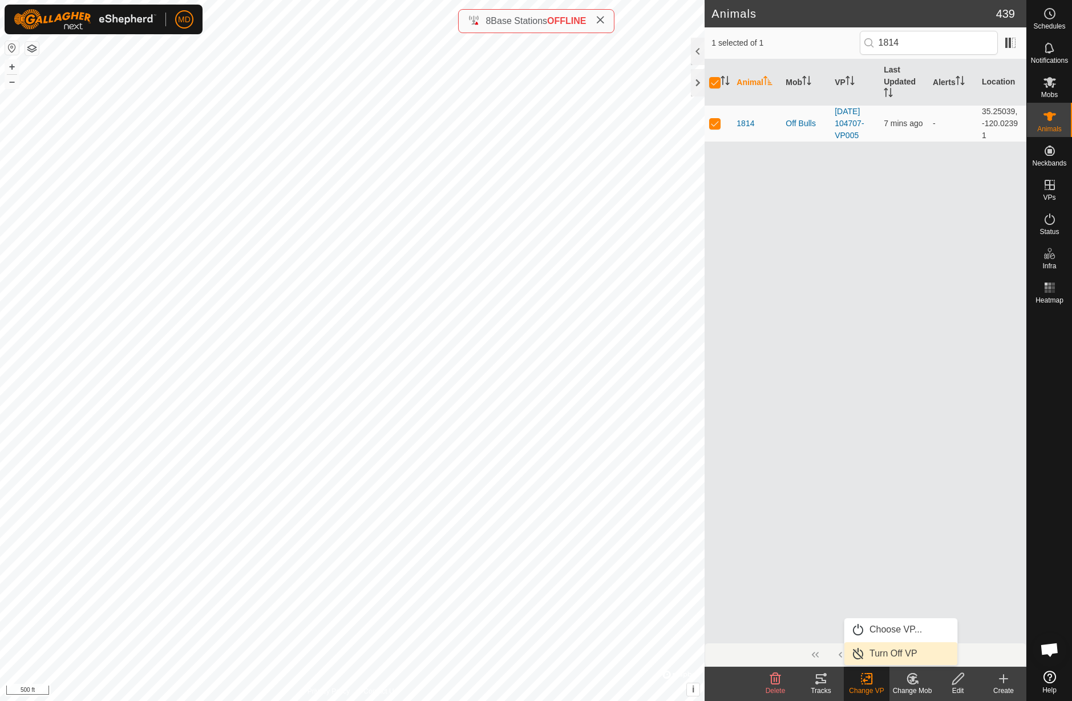
click at [886, 652] on span "Turn Off VP" at bounding box center [894, 654] width 48 height 14
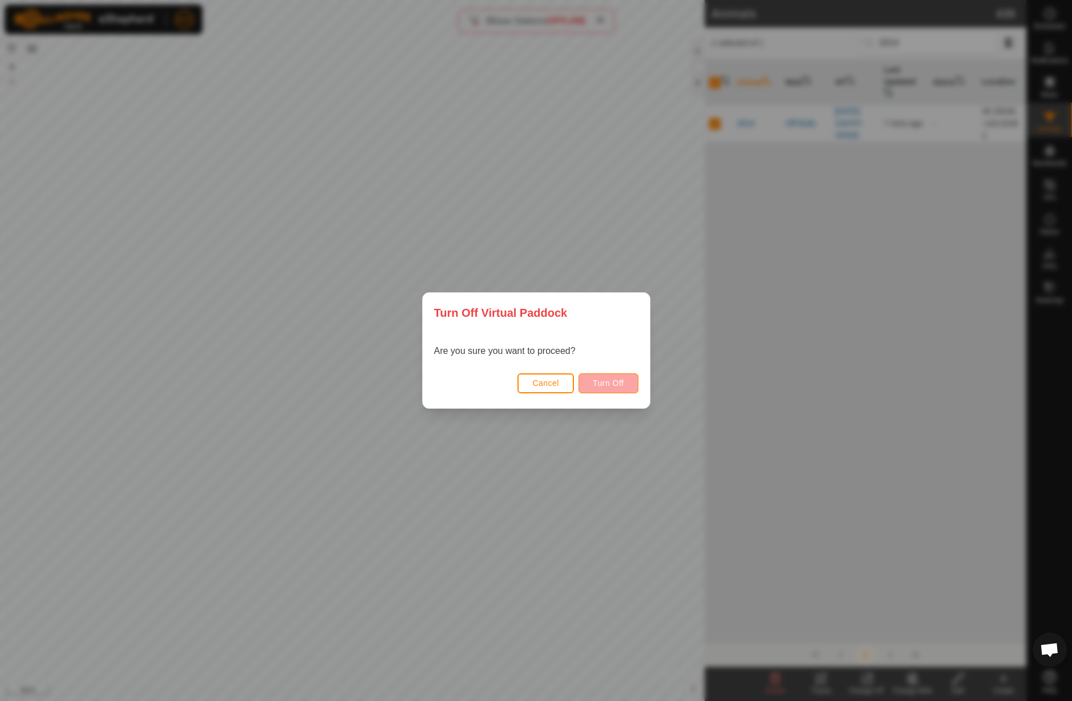
click at [610, 387] on span "Turn Off" at bounding box center [608, 382] width 31 height 9
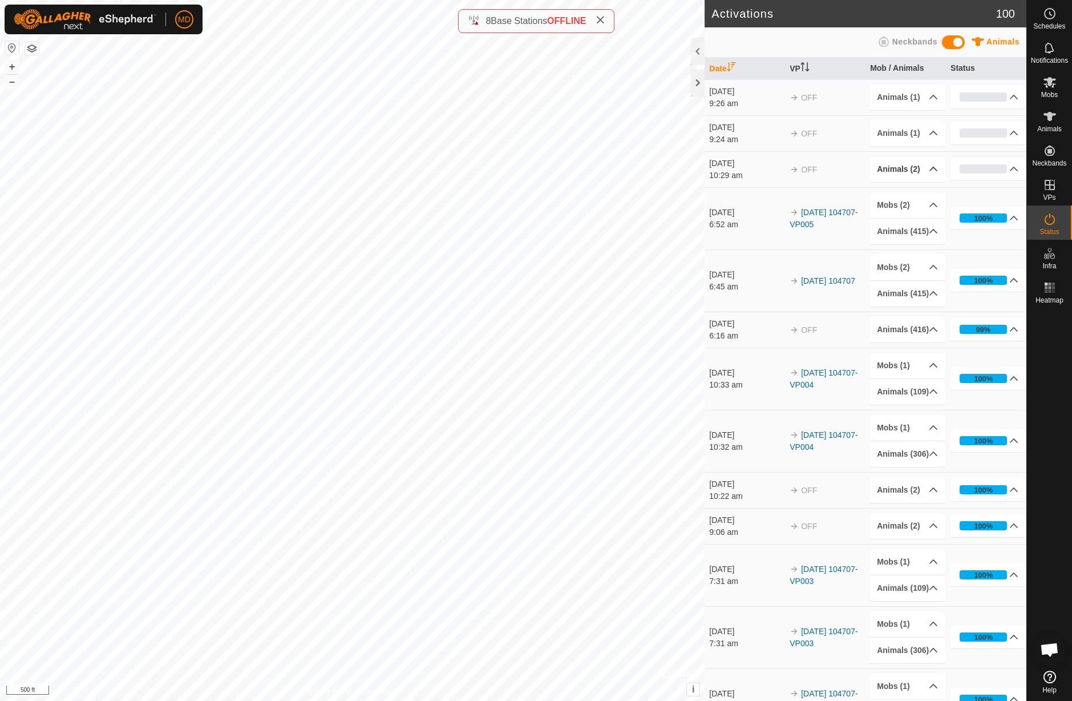
click at [885, 170] on p-accordion-header "Animals (2)" at bounding box center [907, 169] width 75 height 26
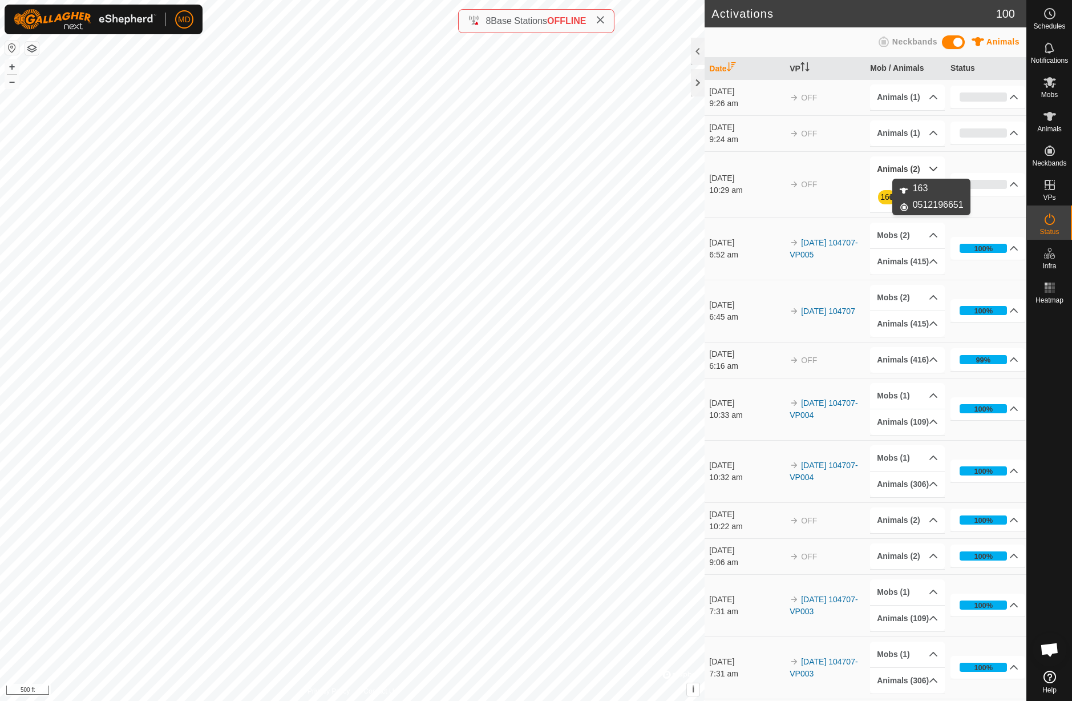
click at [882, 200] on link "163" at bounding box center [887, 196] width 13 height 9
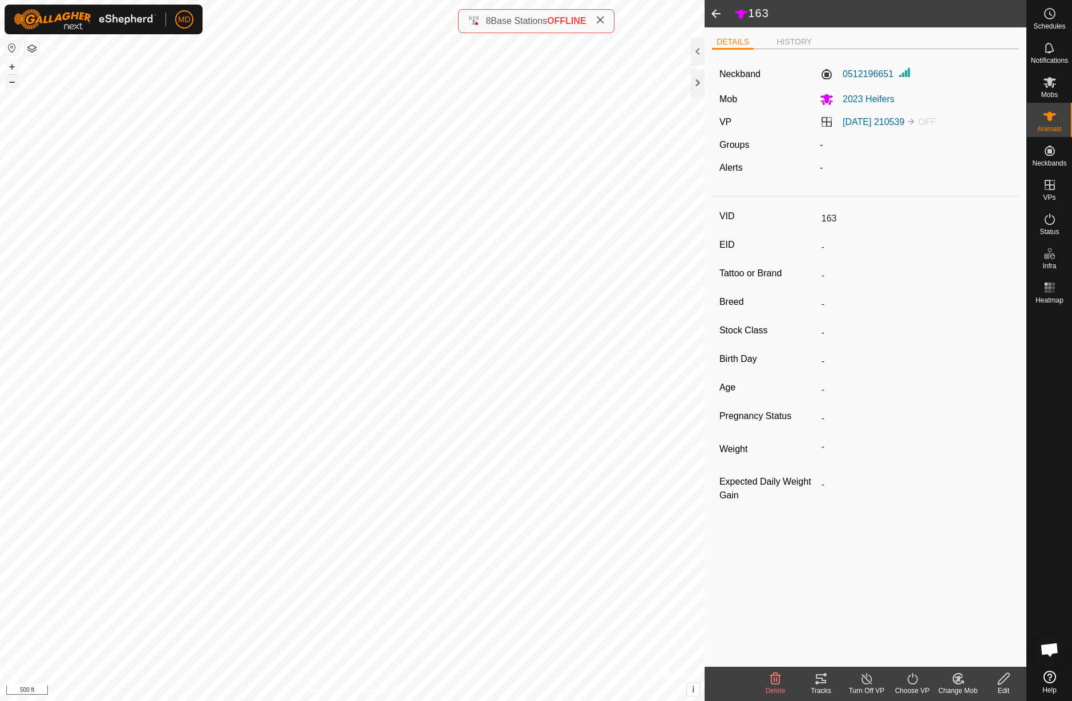
click at [13, 84] on button "–" at bounding box center [12, 82] width 14 height 14
click at [736, 43] on li "DETAILS" at bounding box center [733, 43] width 42 height 14
click at [875, 123] on link "[DATE] 210539" at bounding box center [874, 122] width 62 height 10
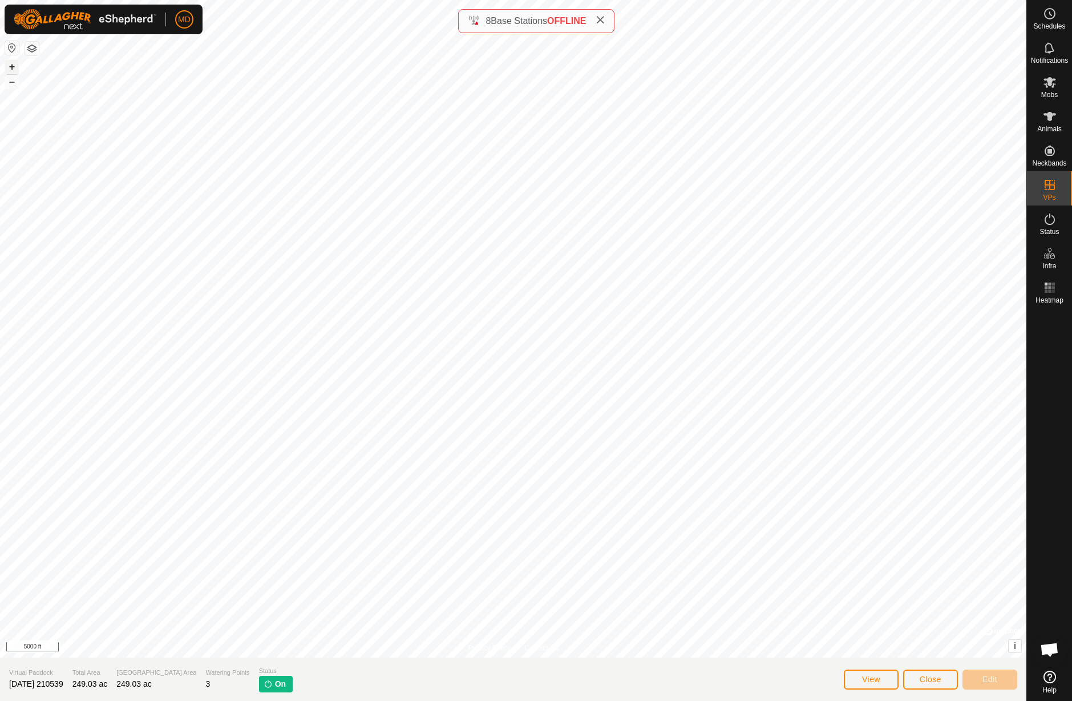
click at [11, 67] on button "+" at bounding box center [12, 67] width 14 height 14
